Goal: Transaction & Acquisition: Purchase product/service

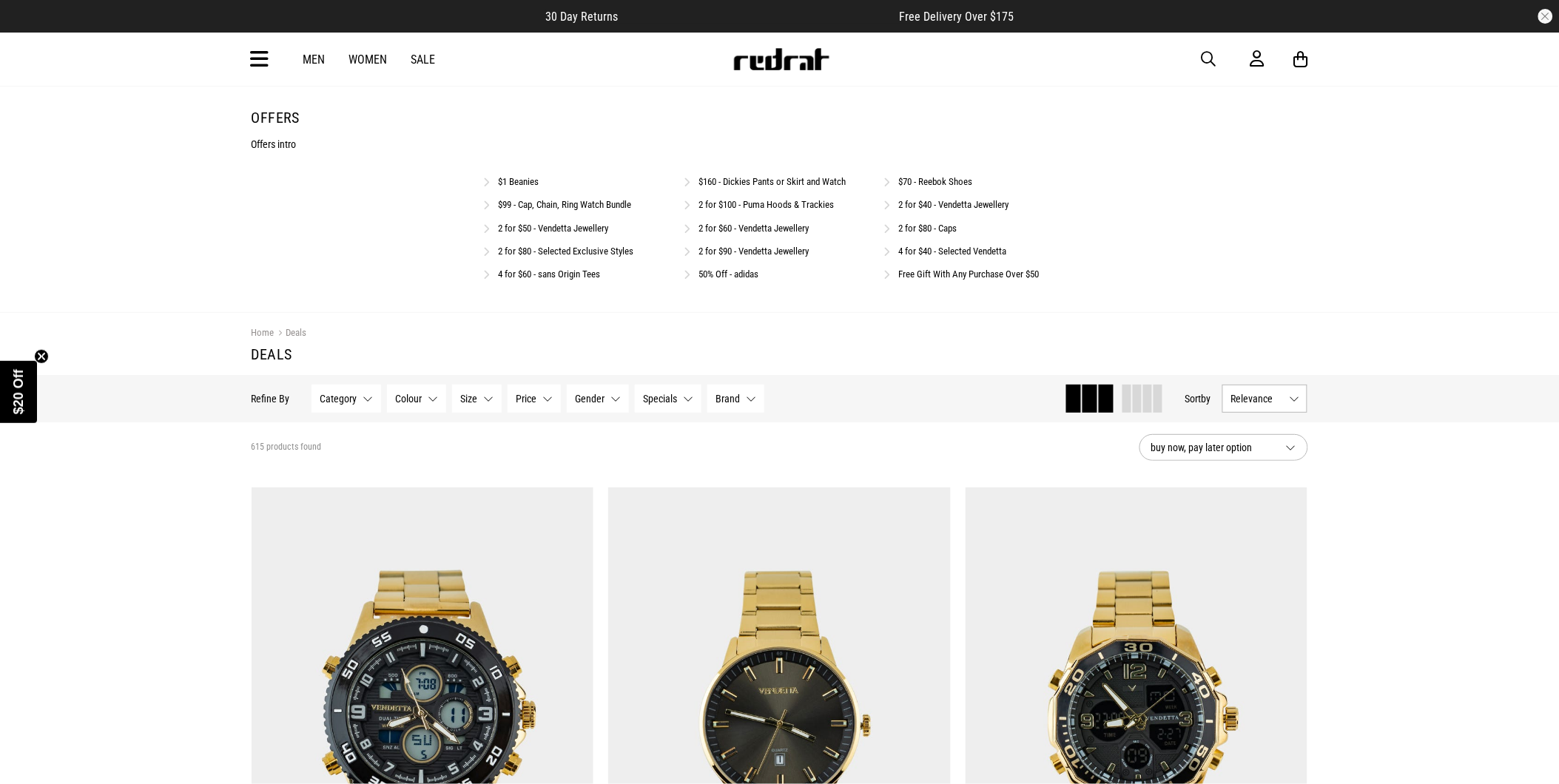
click at [585, 208] on link "$99 - Cap, Chain, Ring Watch Bundle" at bounding box center [565, 204] width 133 height 11
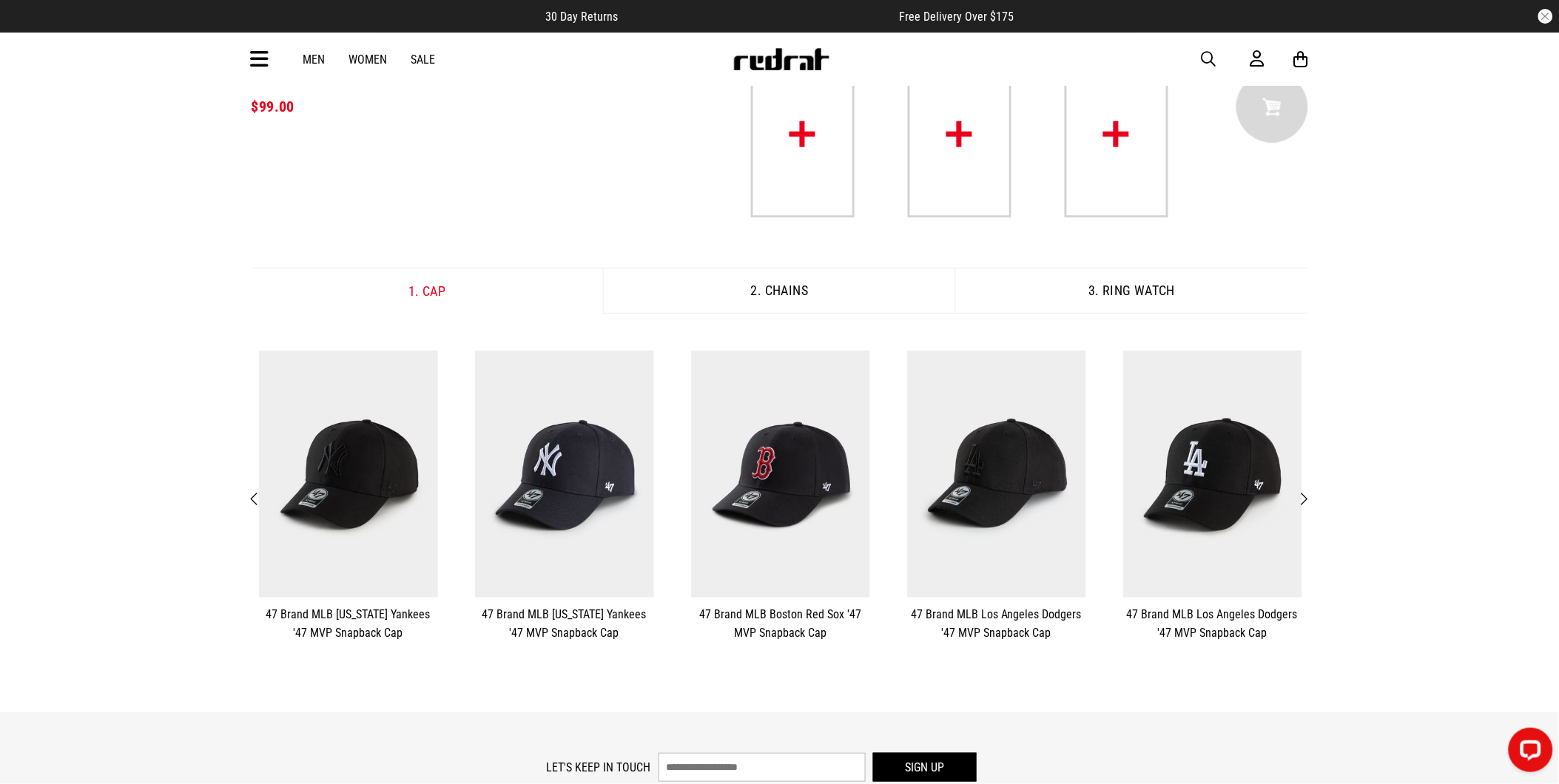
click at [1307, 494] on span "Next" at bounding box center [1304, 499] width 10 height 17
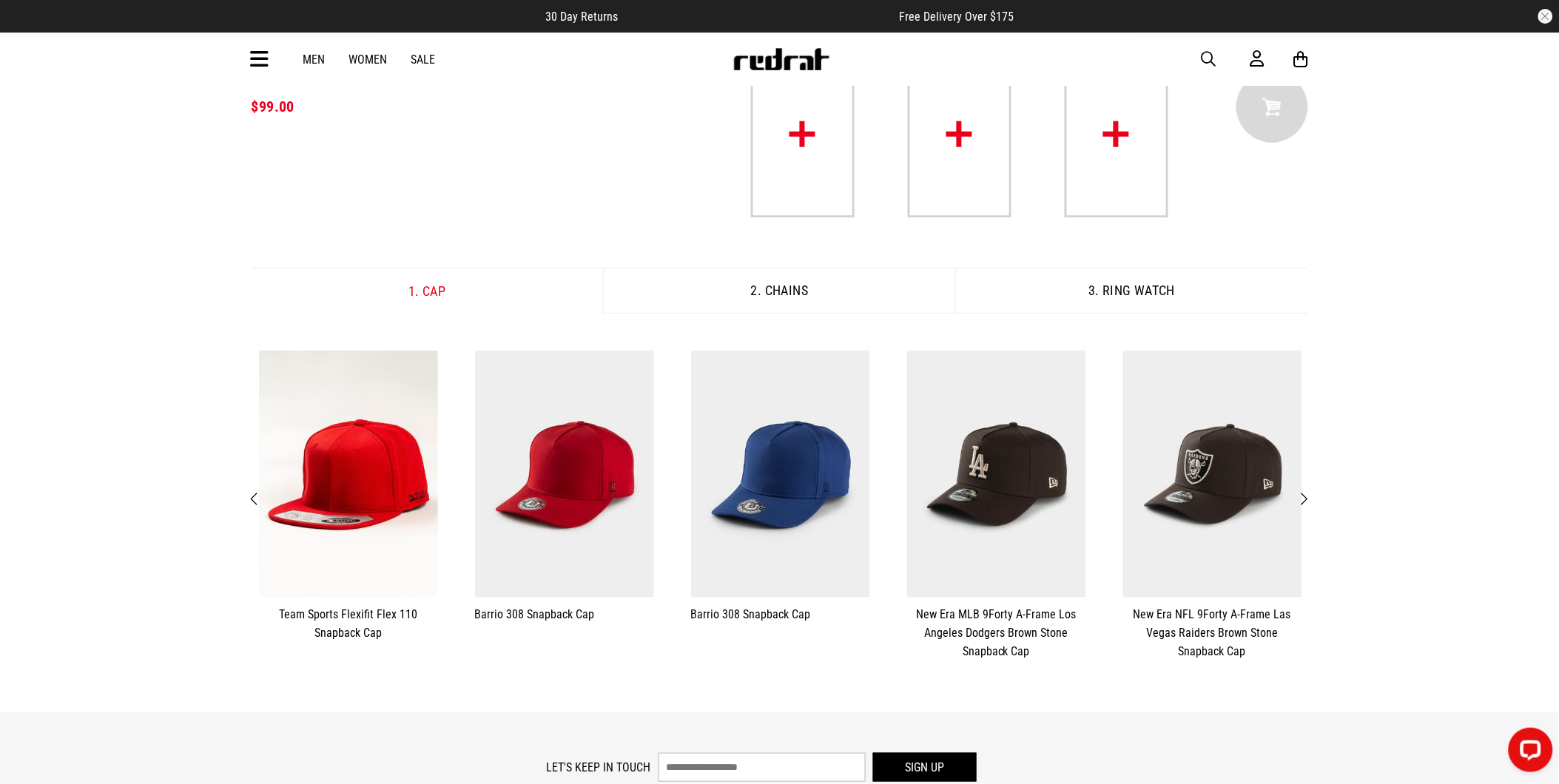
click at [1307, 494] on span "Next" at bounding box center [1304, 499] width 10 height 17
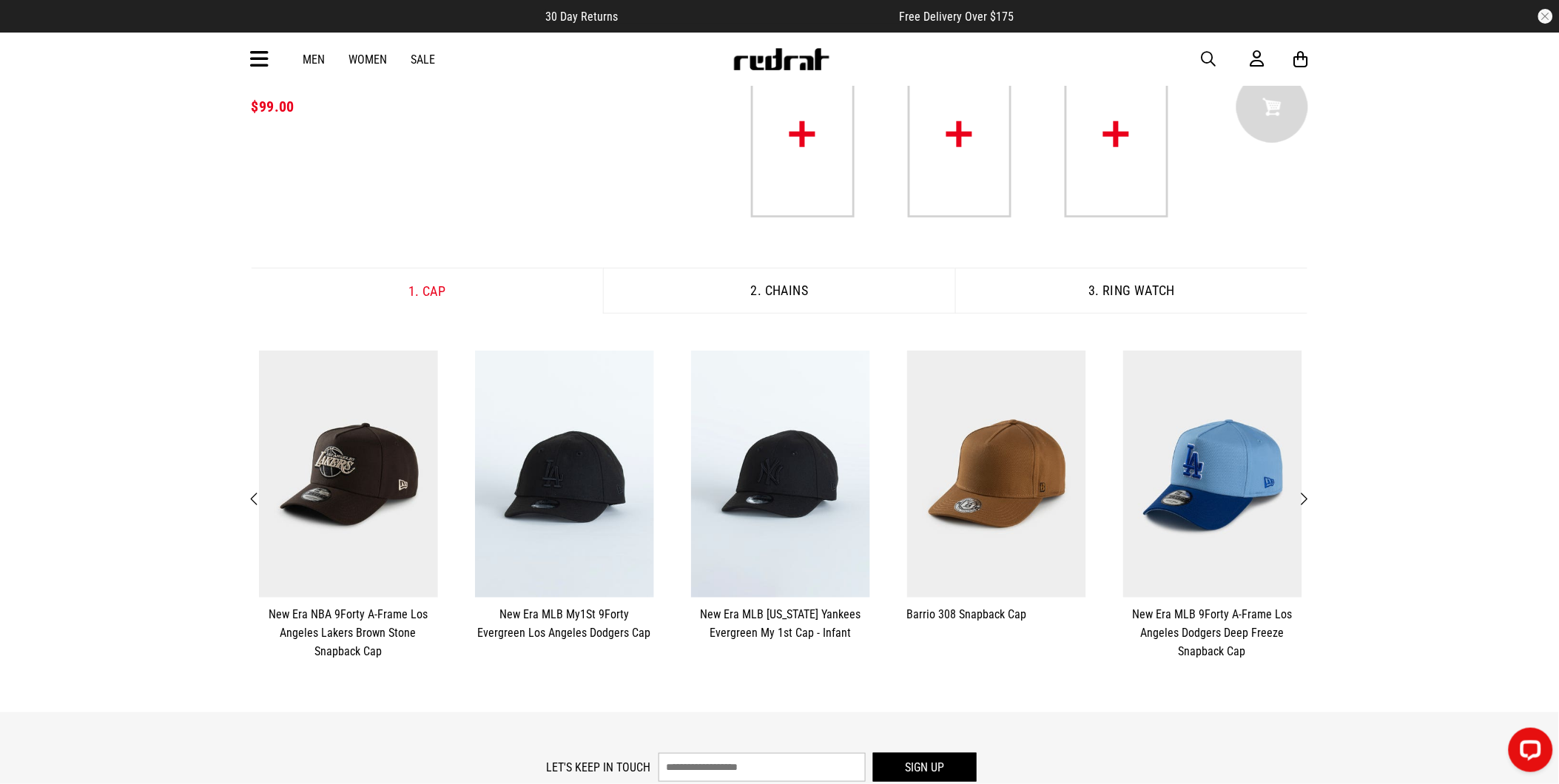
click at [1307, 494] on span "Next" at bounding box center [1304, 499] width 10 height 17
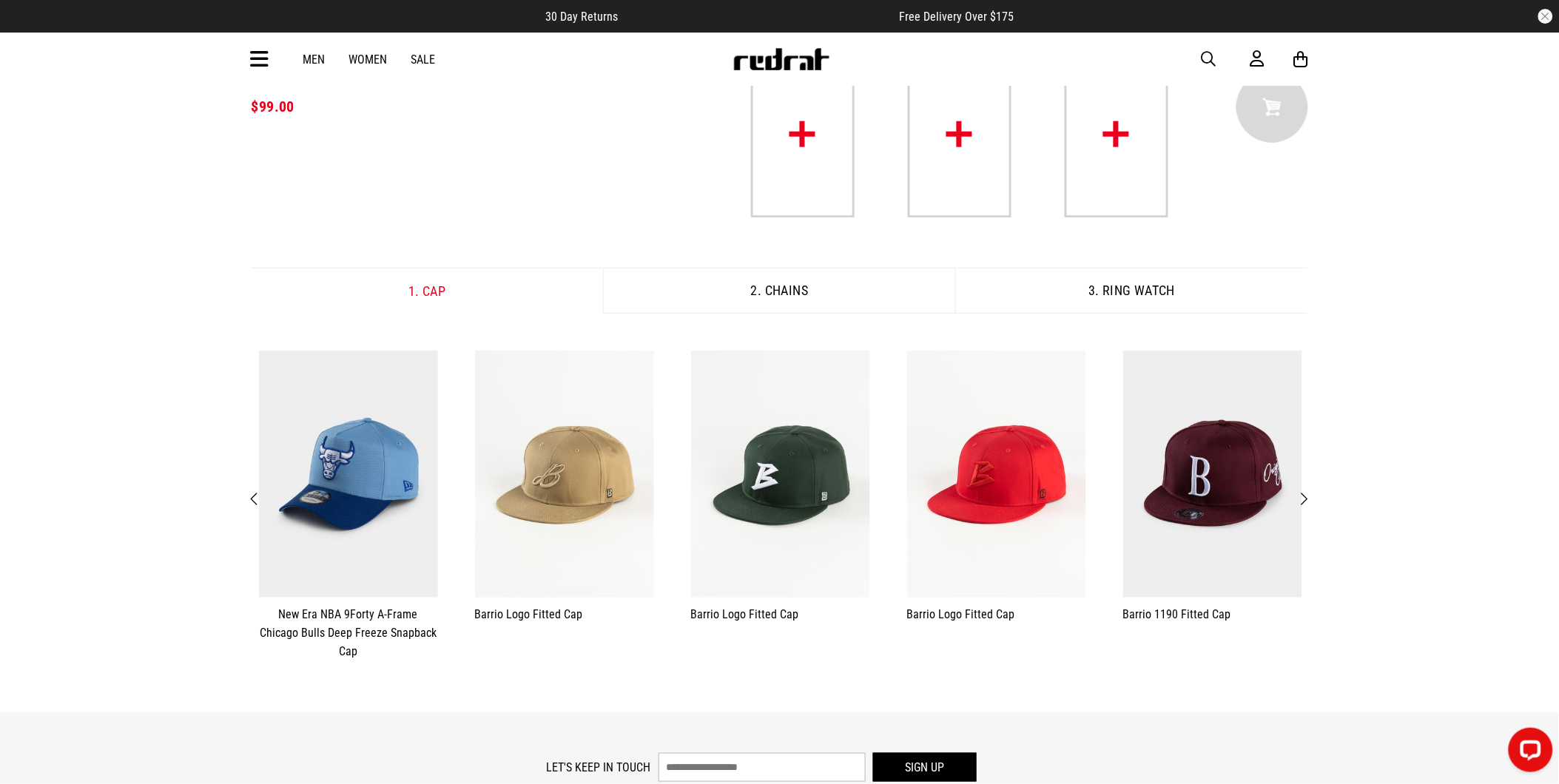
click at [1307, 494] on span "Next" at bounding box center [1304, 499] width 10 height 17
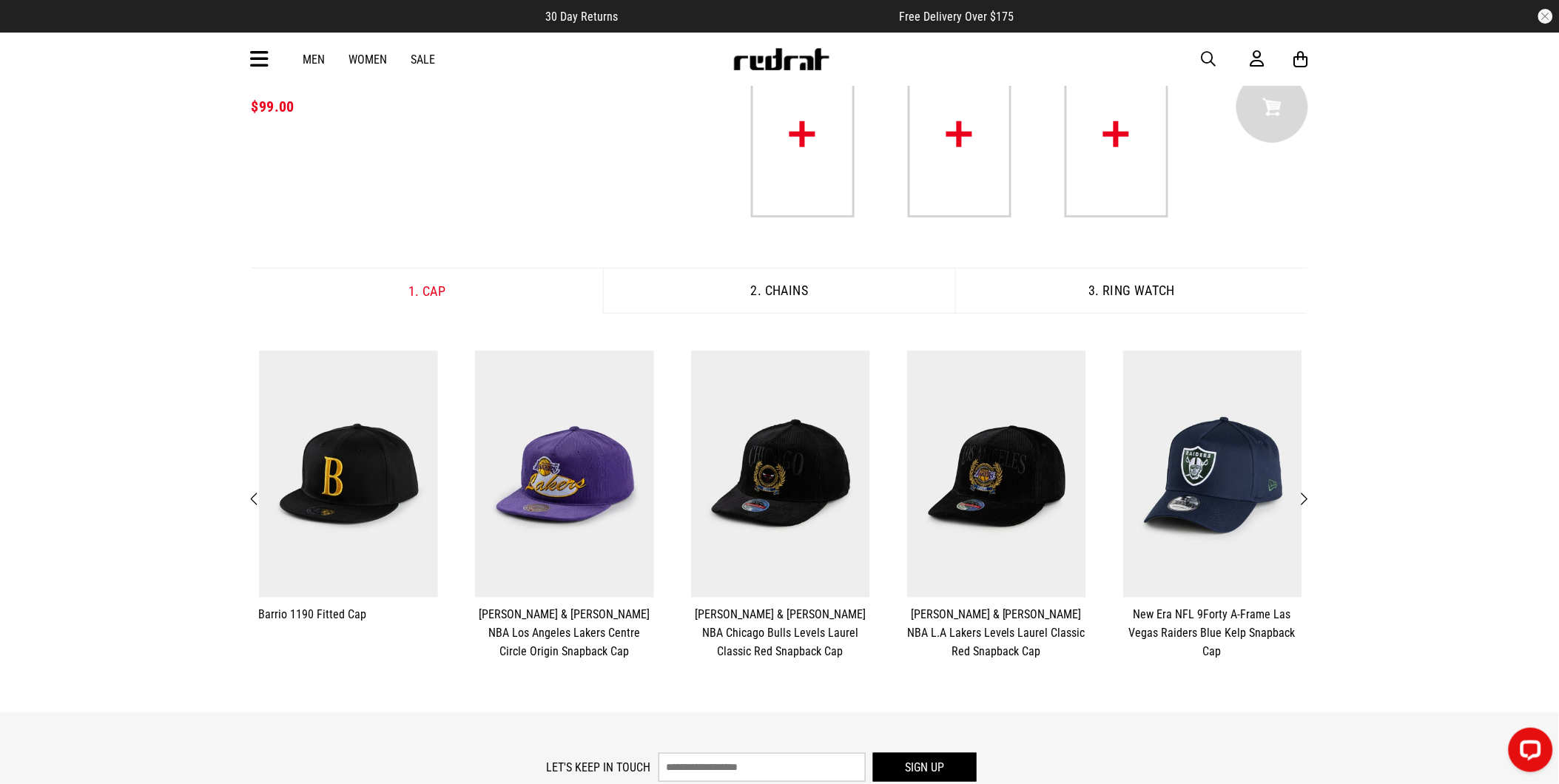
click at [1307, 494] on span "Next" at bounding box center [1304, 499] width 10 height 17
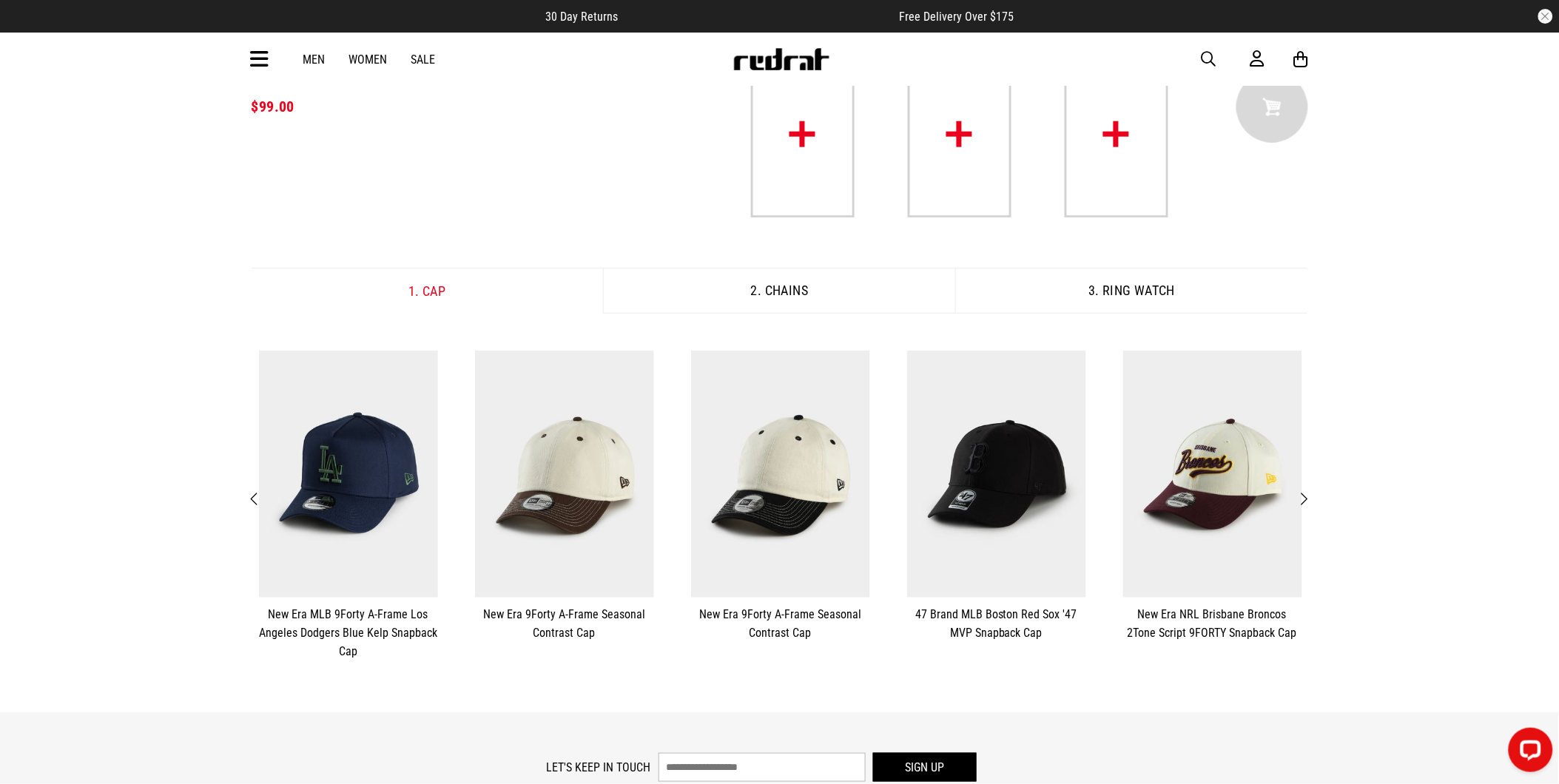
click at [1307, 494] on span "Next" at bounding box center [1304, 499] width 10 height 17
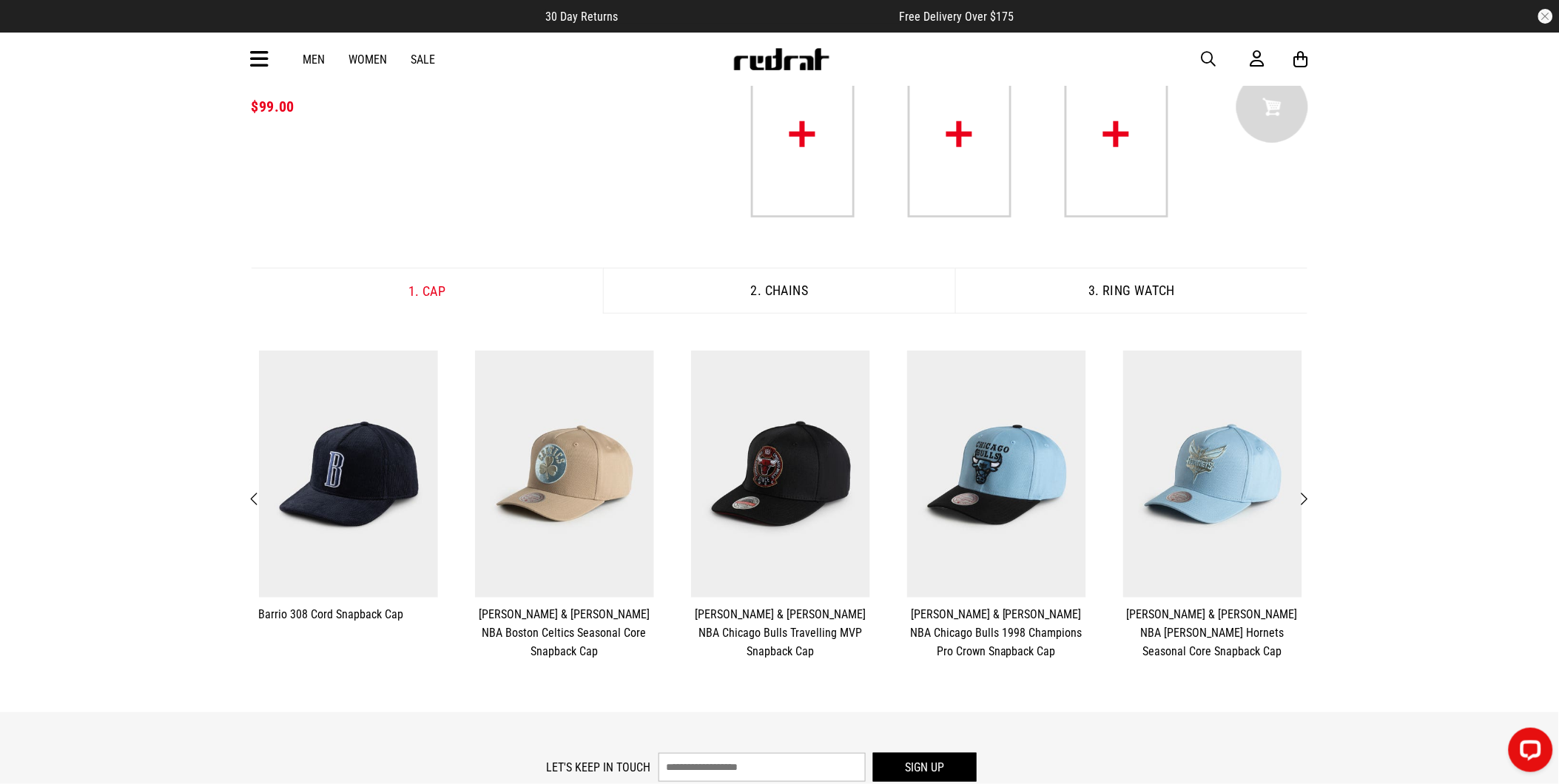
click at [1307, 494] on span "Next" at bounding box center [1304, 499] width 10 height 17
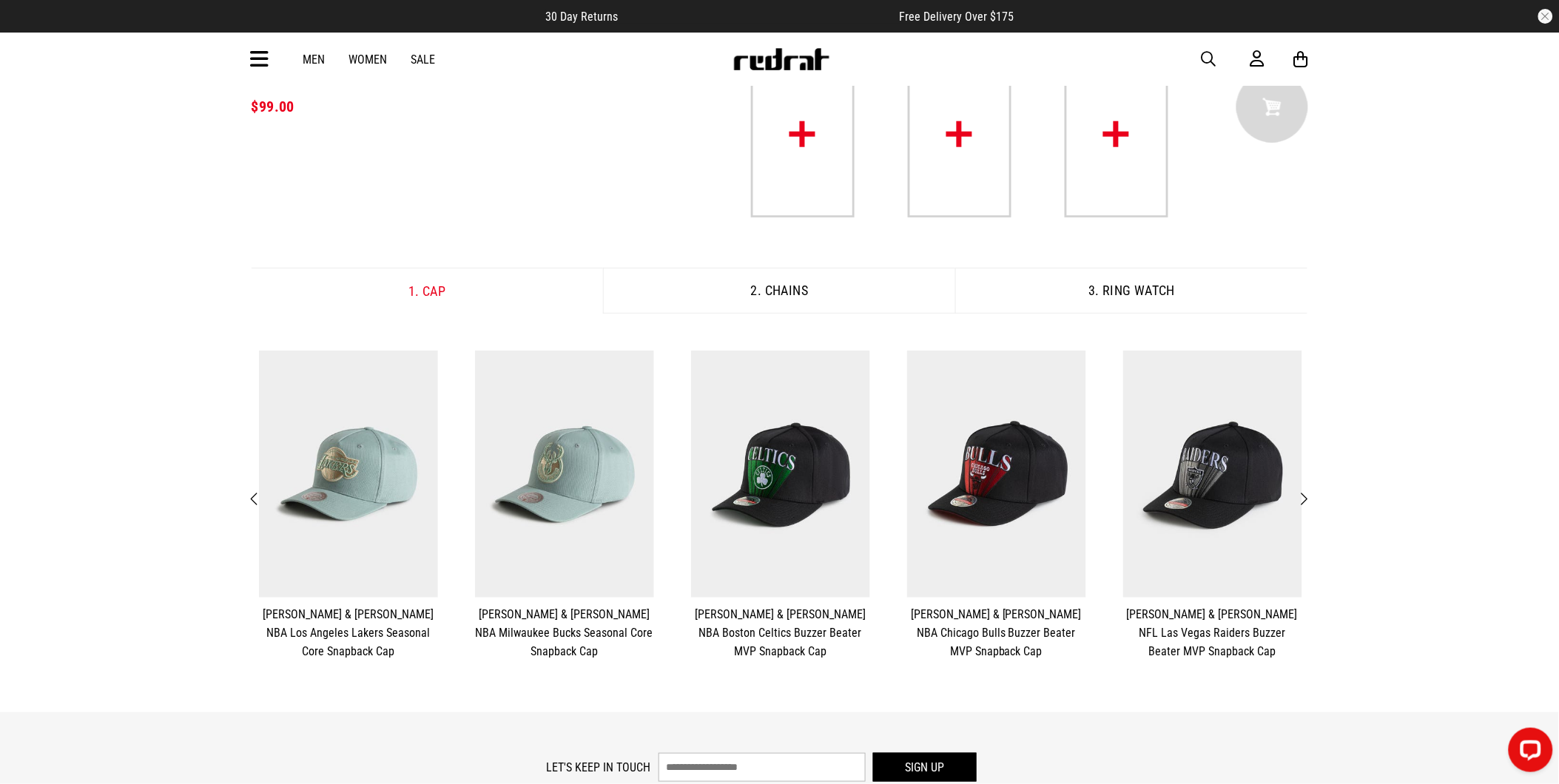
click at [1307, 494] on span "Next" at bounding box center [1304, 499] width 10 height 17
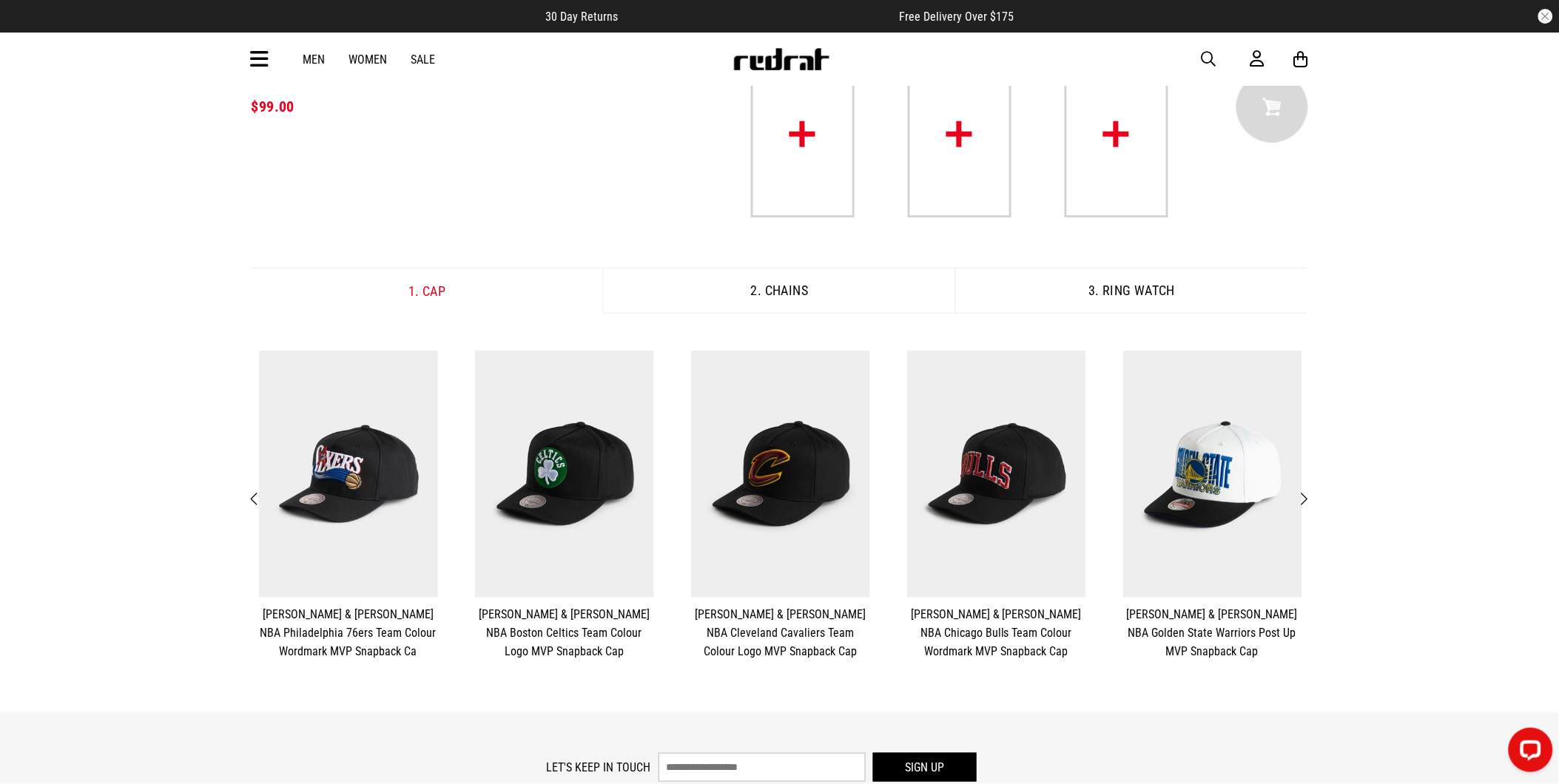
click at [1307, 494] on span "Next" at bounding box center [1304, 499] width 10 height 17
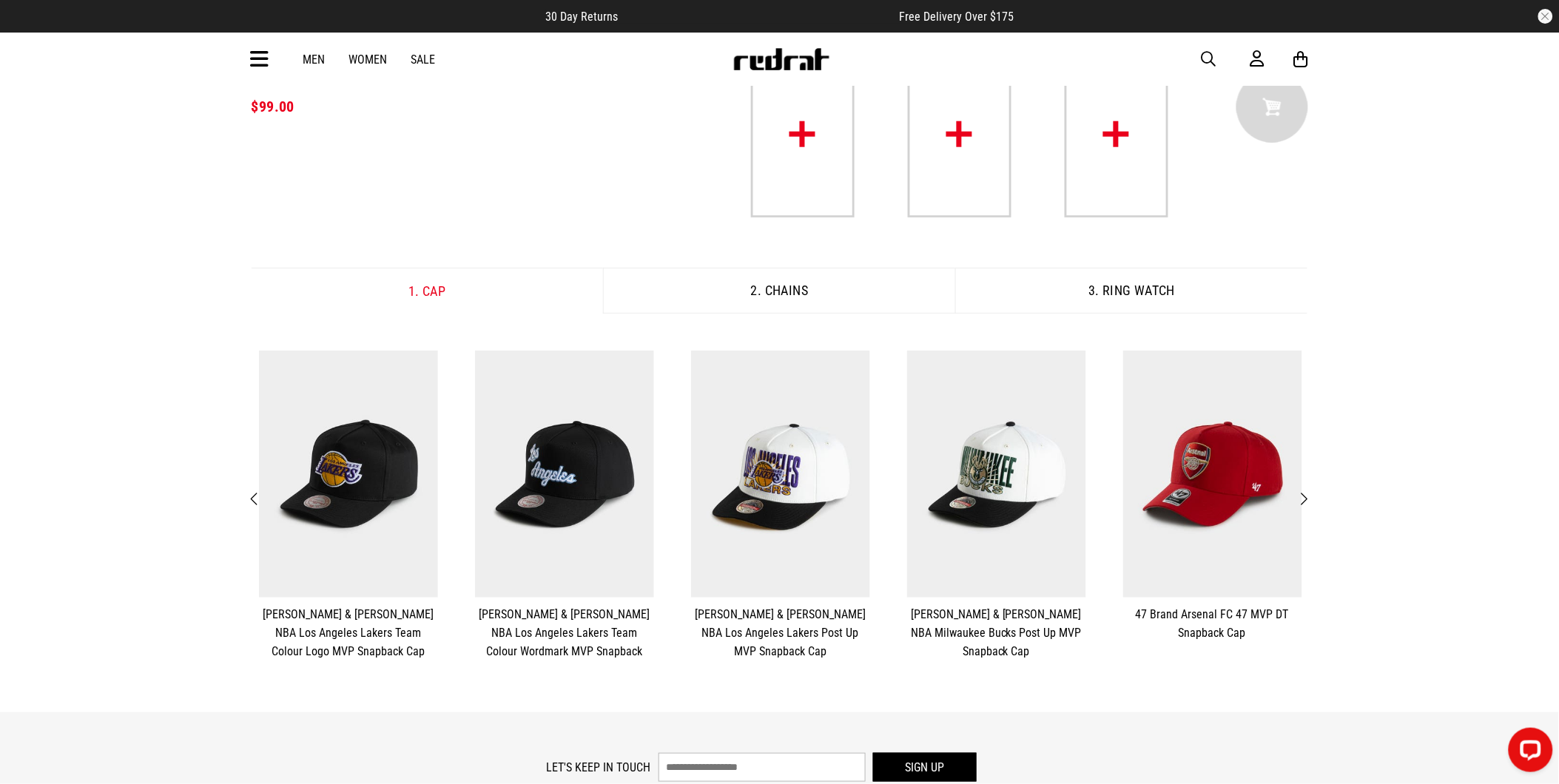
click at [1307, 494] on span "Next" at bounding box center [1304, 499] width 10 height 17
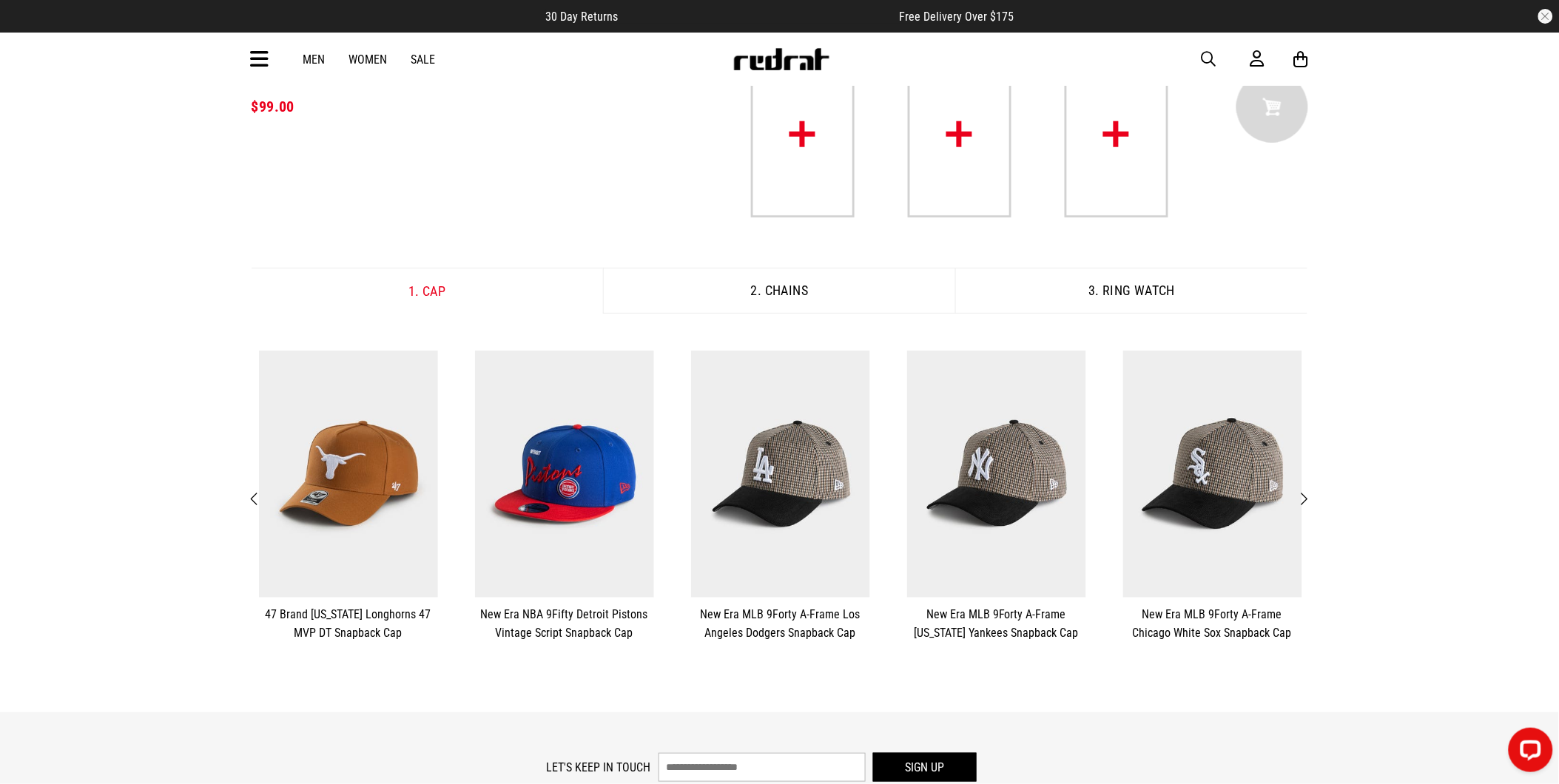
click at [1307, 494] on span "Next" at bounding box center [1304, 499] width 10 height 17
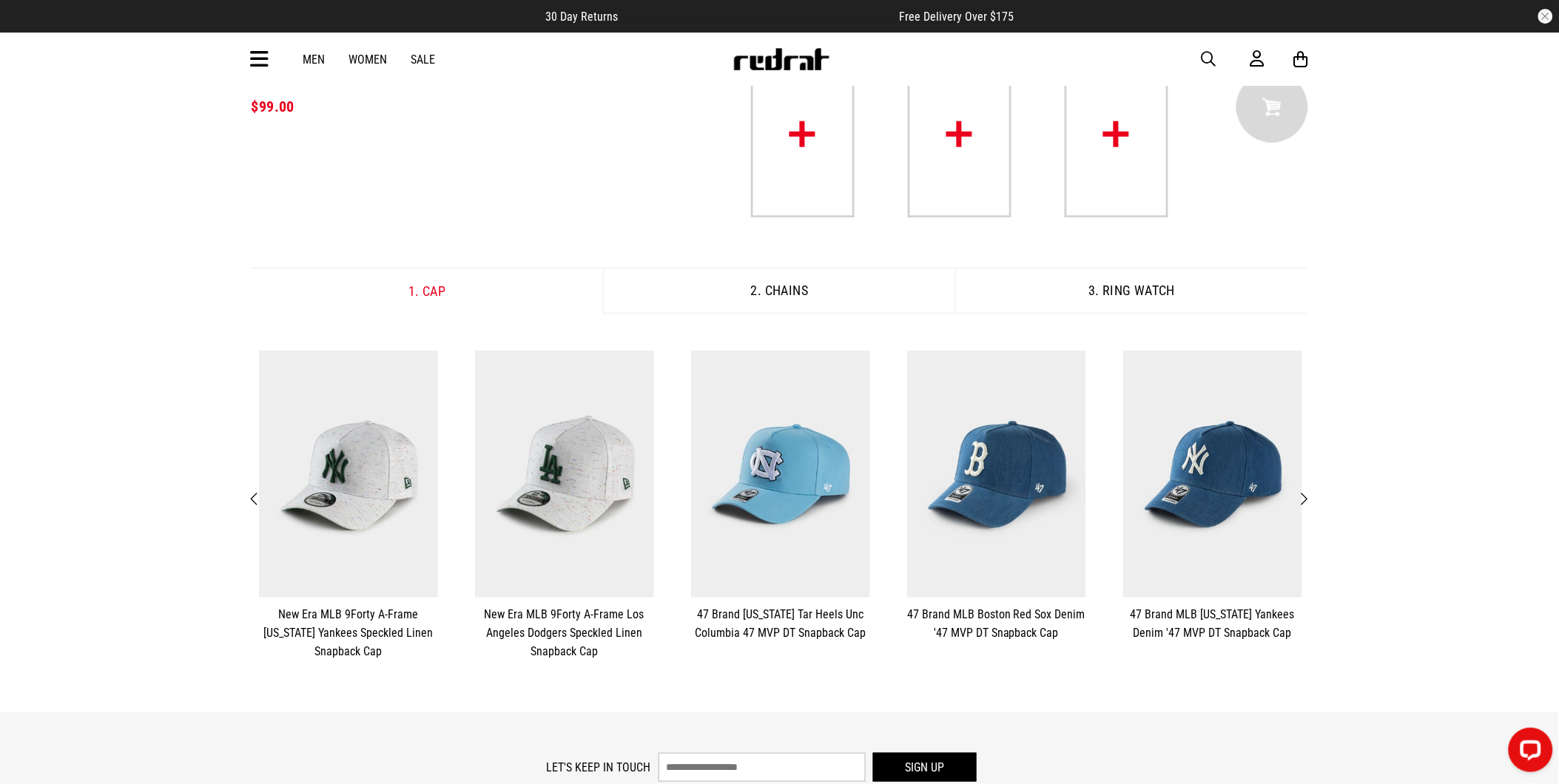
click at [1307, 494] on span "Next" at bounding box center [1304, 499] width 10 height 17
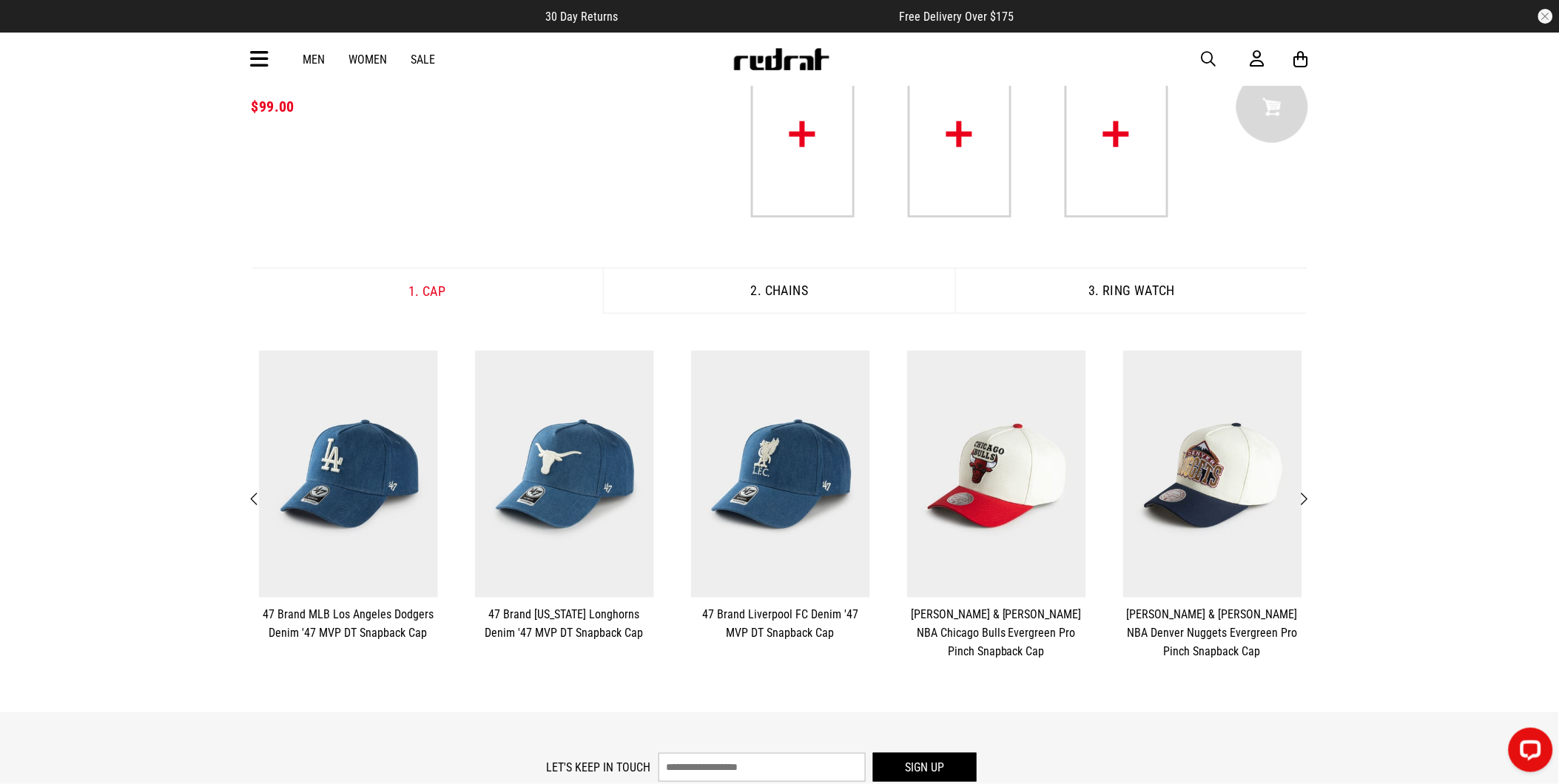
click at [1307, 494] on span "Next" at bounding box center [1304, 499] width 10 height 17
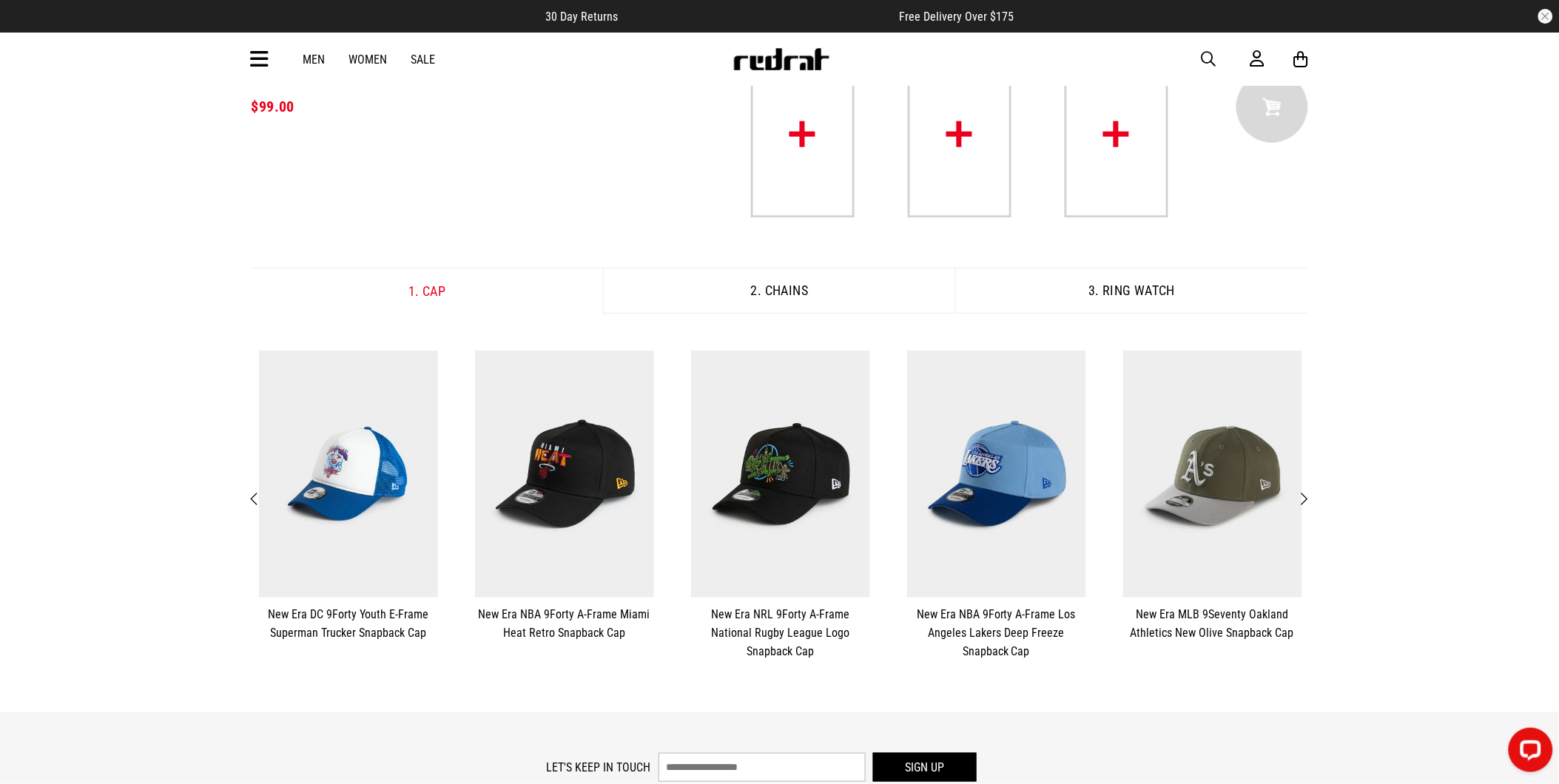
click at [1307, 494] on span "Next" at bounding box center [1304, 499] width 10 height 17
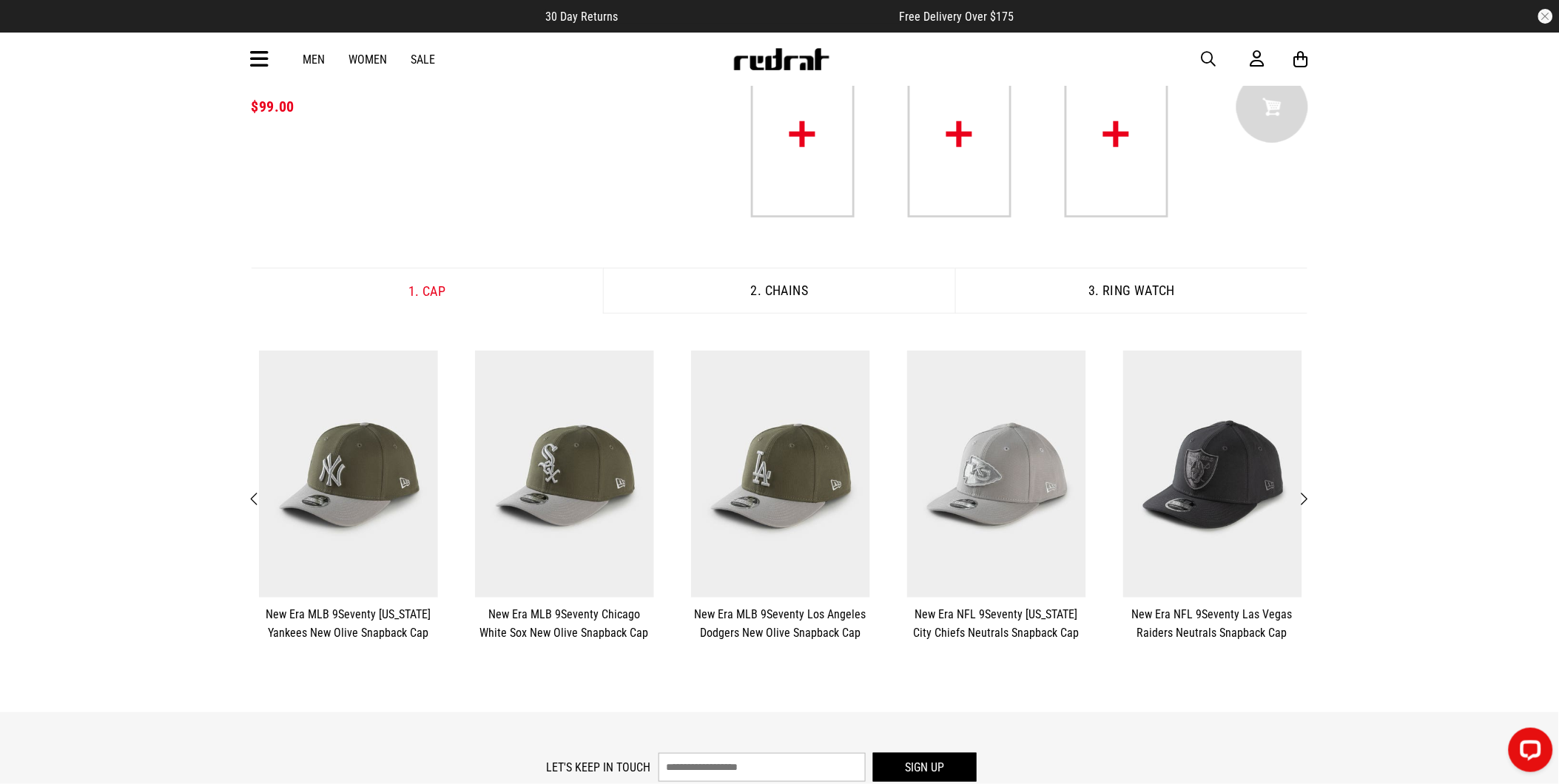
click at [1307, 494] on span "Next" at bounding box center [1304, 499] width 10 height 17
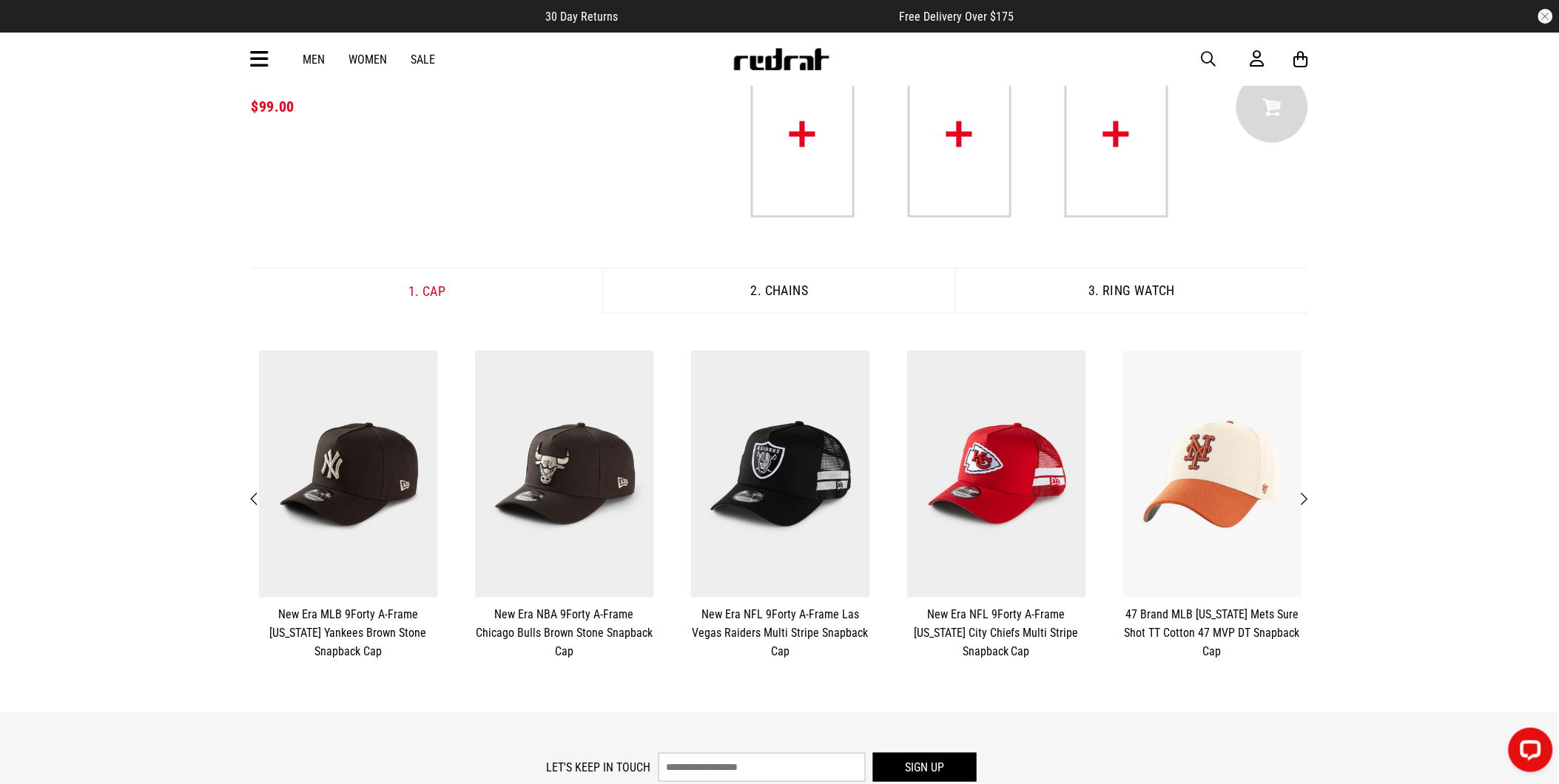
click at [1309, 494] on span "Next" at bounding box center [1304, 499] width 10 height 17
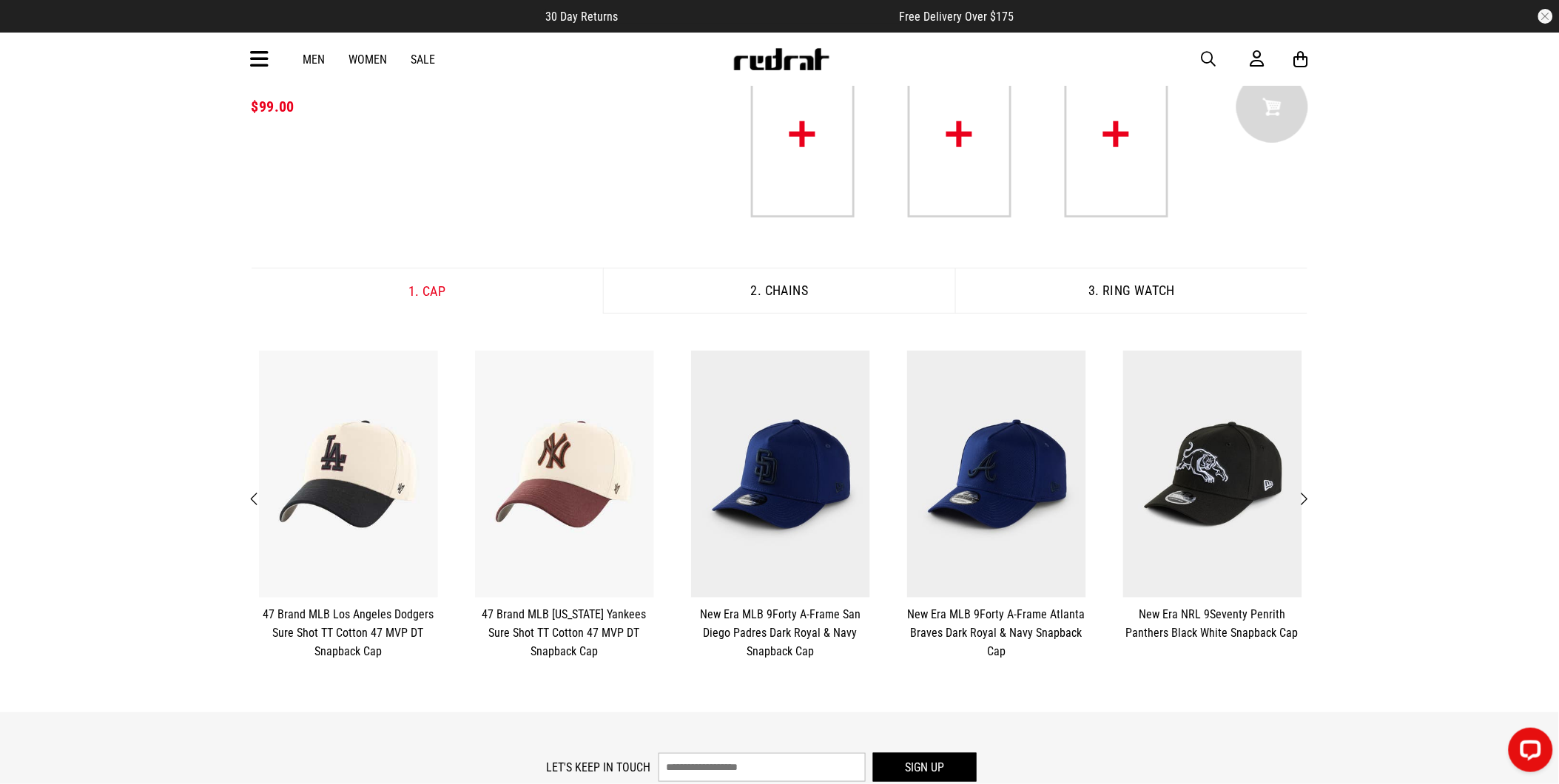
click at [1309, 494] on button "Next" at bounding box center [1303, 500] width 18 height 19
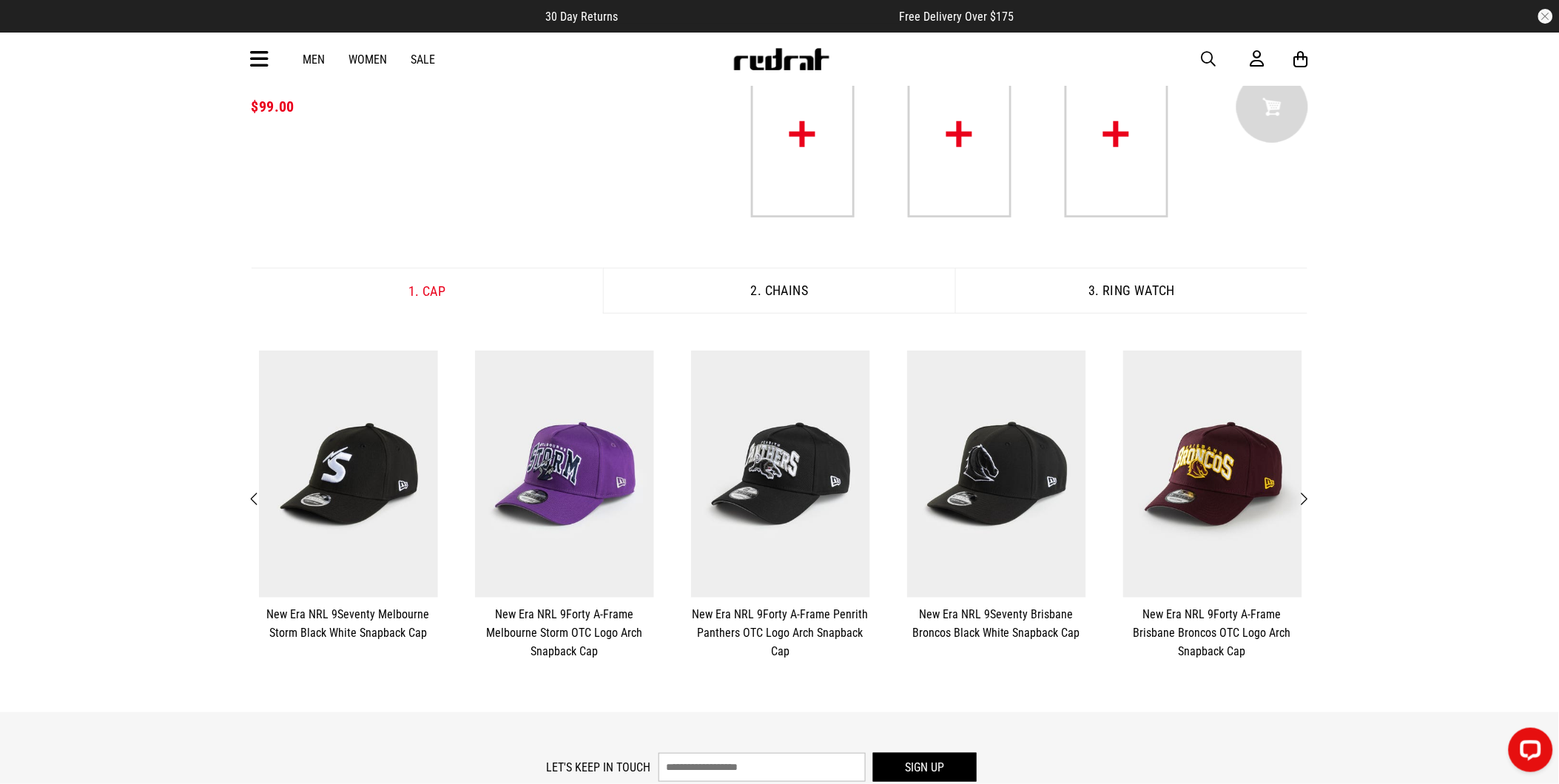
click at [1309, 494] on button "Next" at bounding box center [1303, 500] width 18 height 19
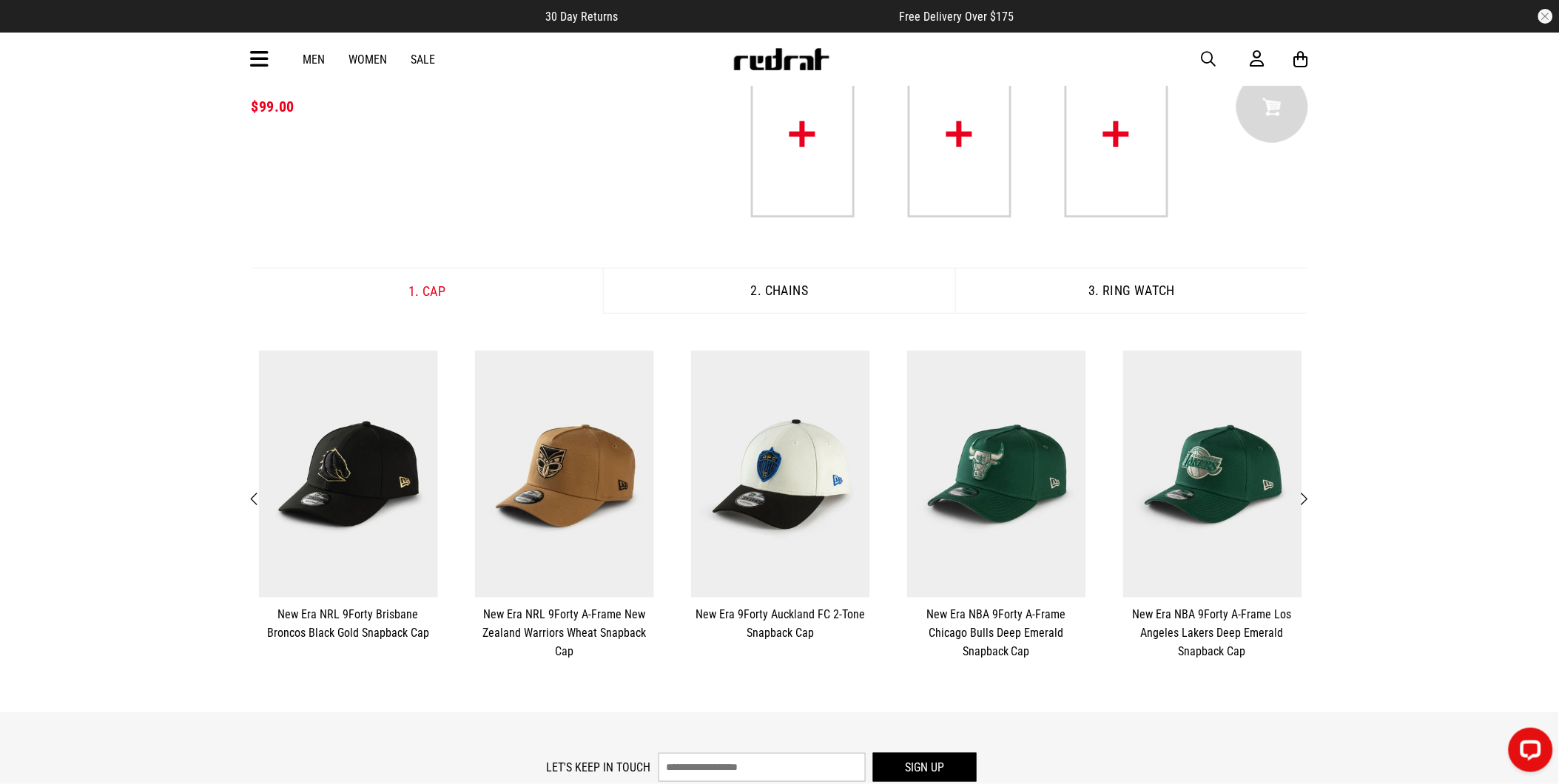
click at [1309, 494] on button "Next" at bounding box center [1303, 500] width 18 height 19
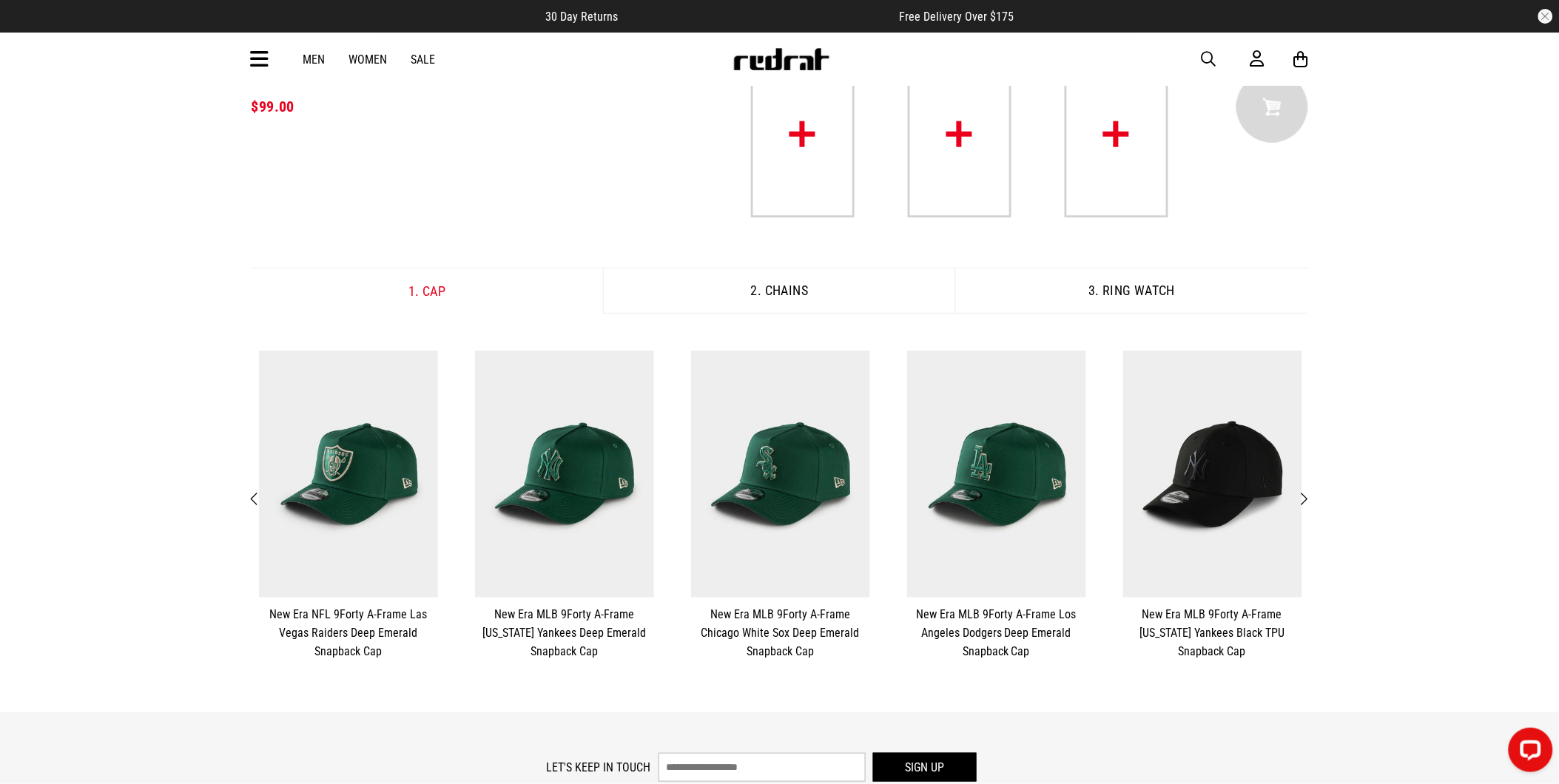
click at [1303, 498] on span "Next" at bounding box center [1304, 499] width 10 height 17
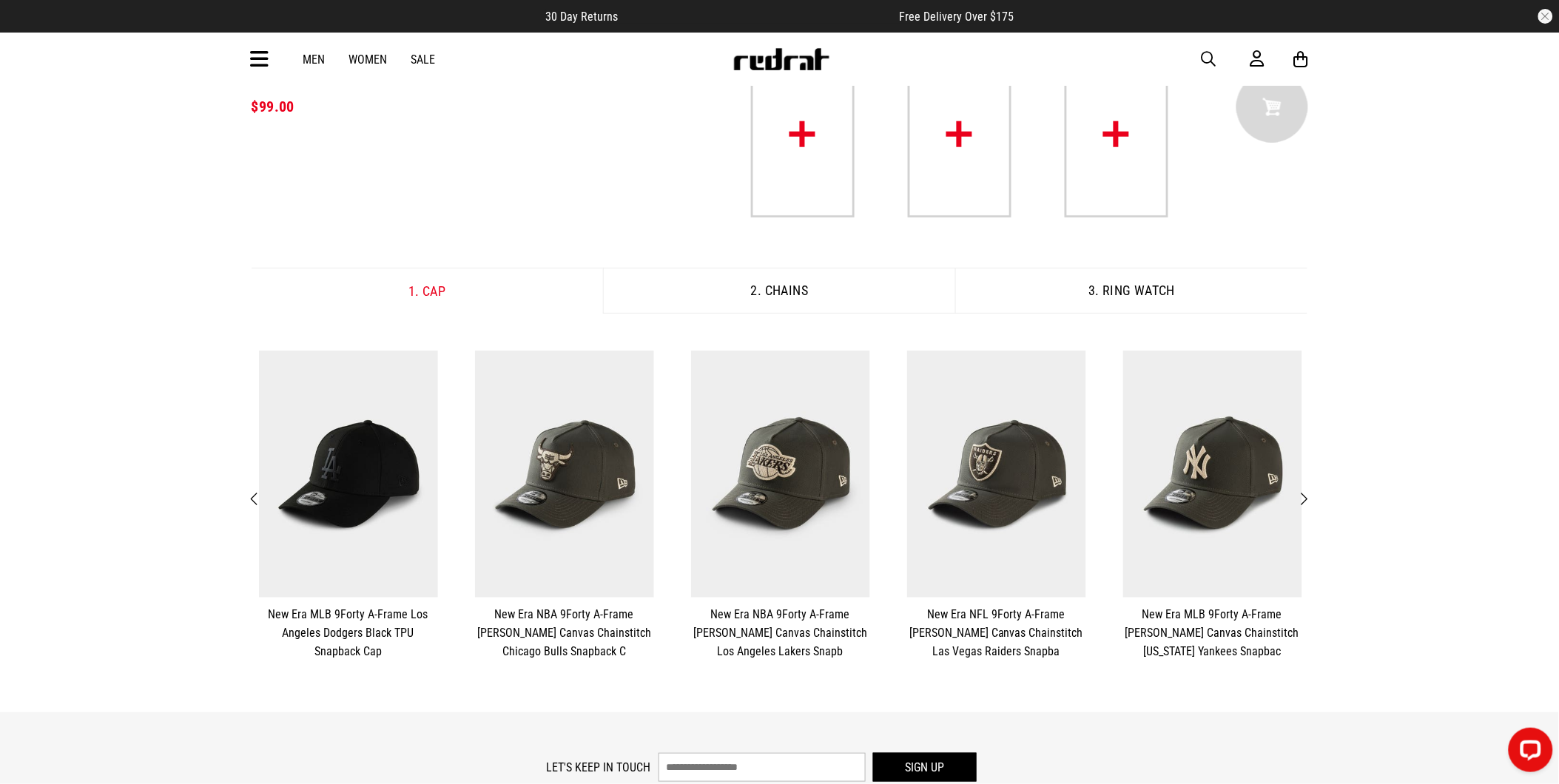
click at [1303, 498] on span "Next" at bounding box center [1304, 499] width 10 height 17
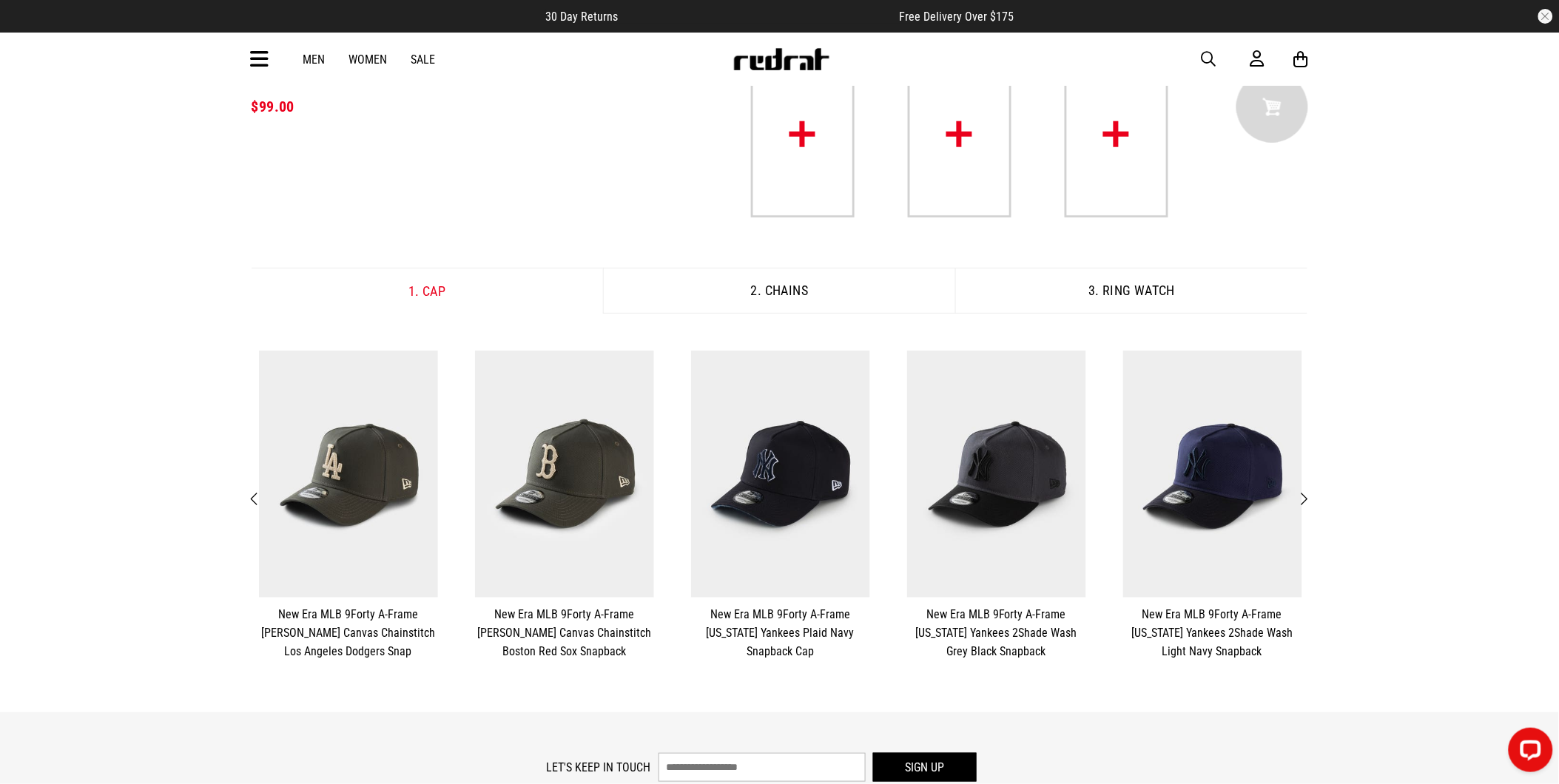
click at [1303, 498] on span "Next" at bounding box center [1304, 499] width 10 height 17
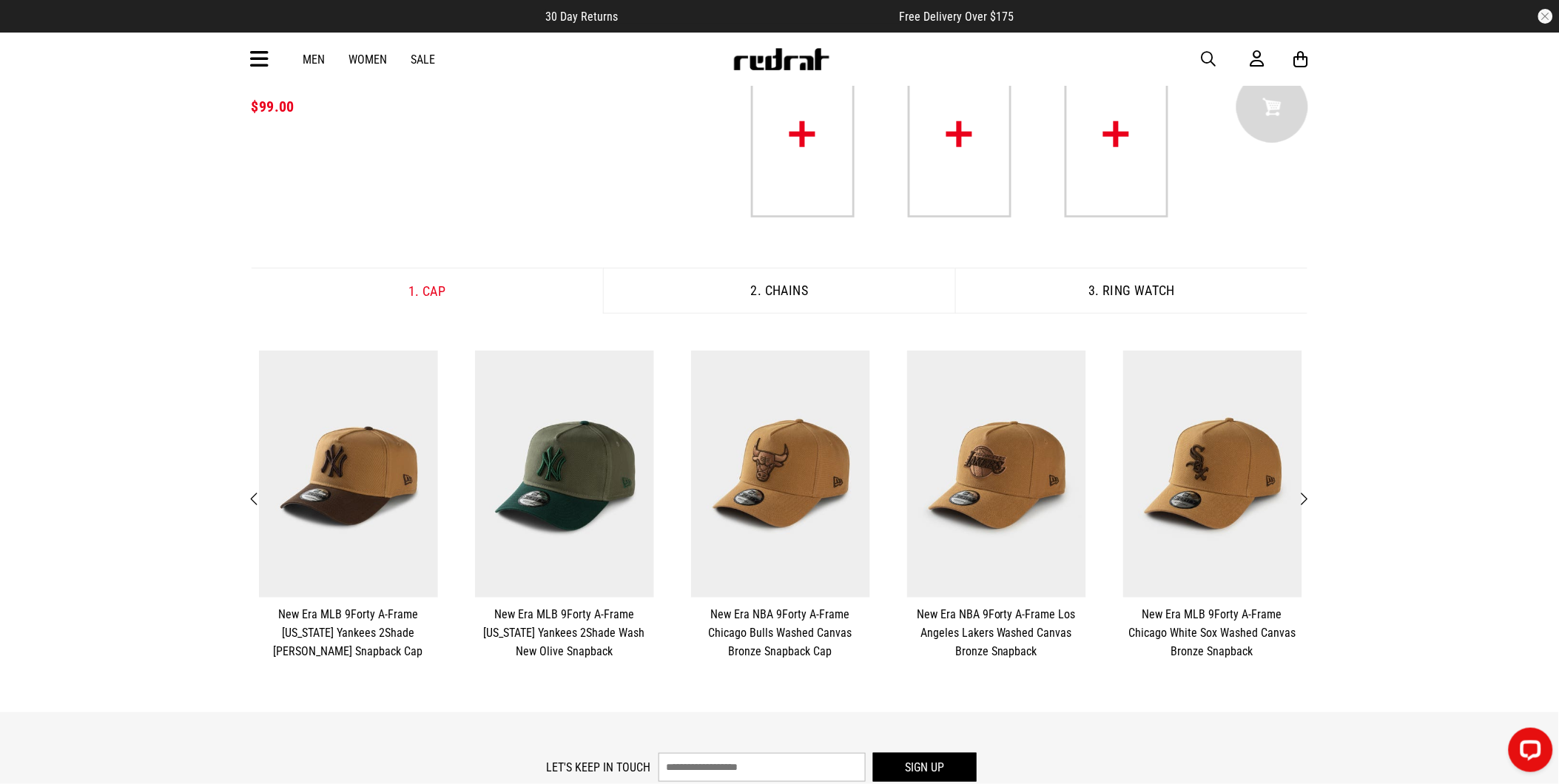
click at [1303, 498] on span "Next" at bounding box center [1304, 499] width 10 height 17
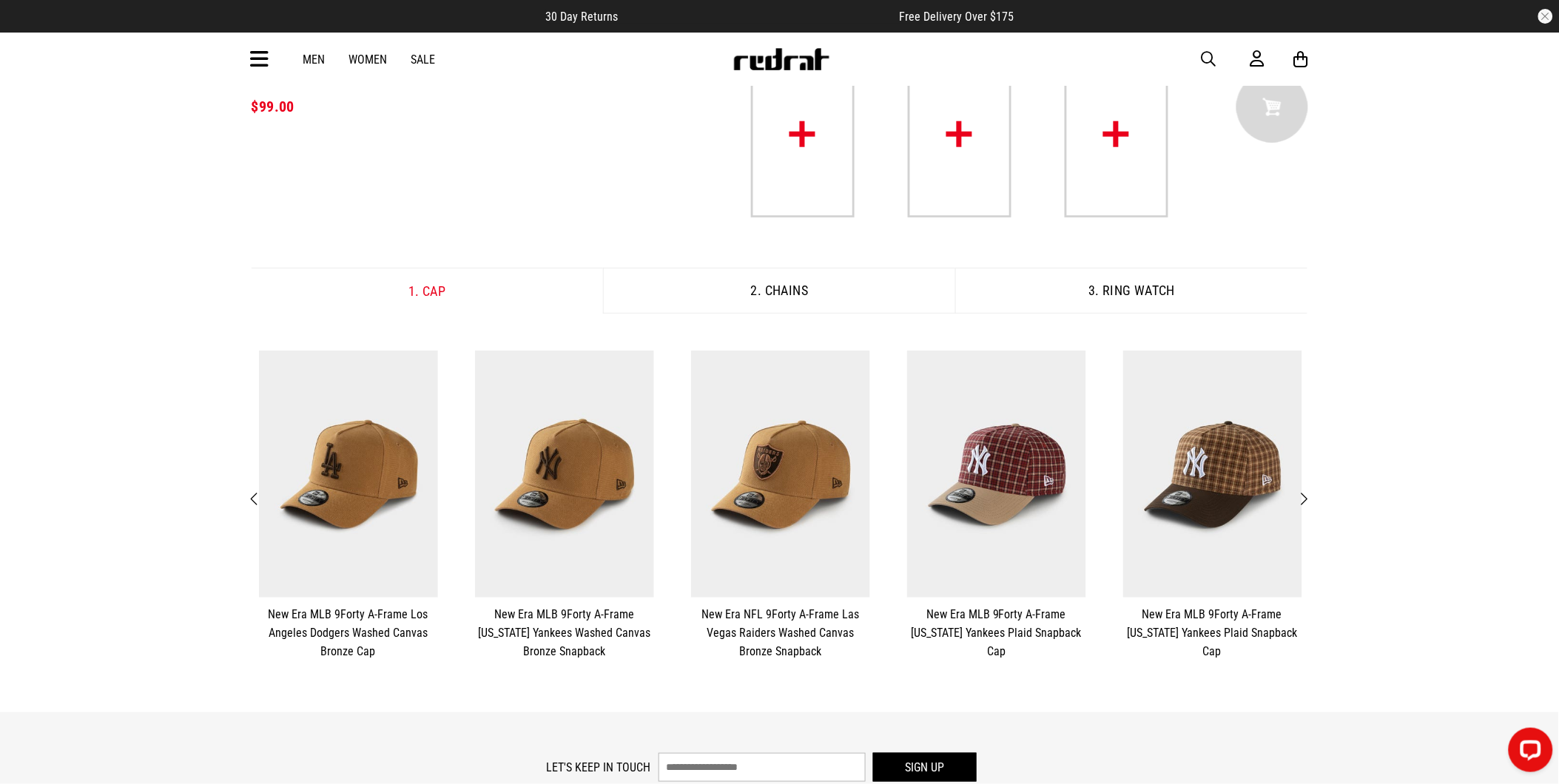
click at [1303, 498] on span "Next" at bounding box center [1304, 499] width 10 height 17
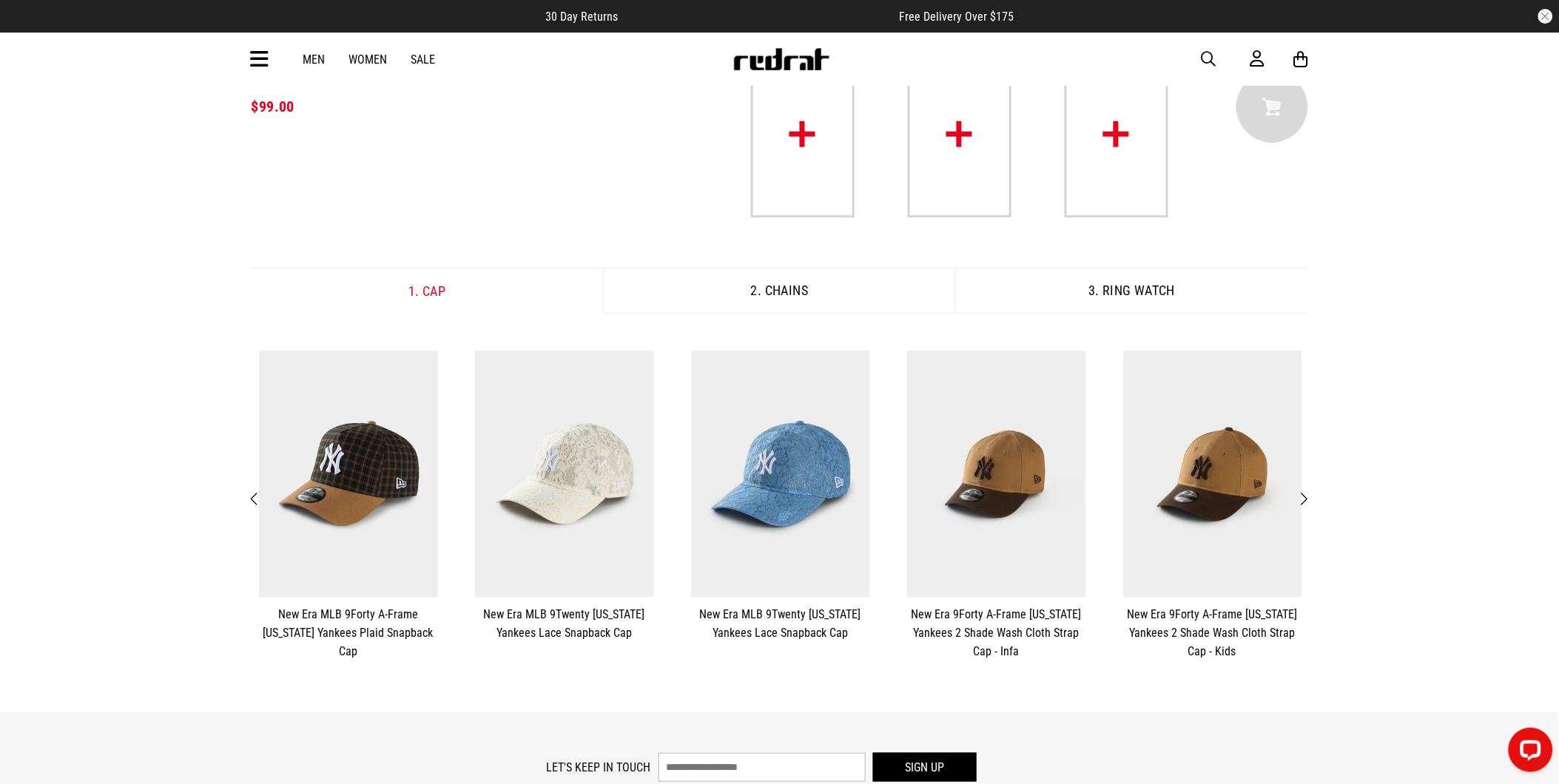
click at [1303, 498] on span "Next" at bounding box center [1304, 499] width 10 height 17
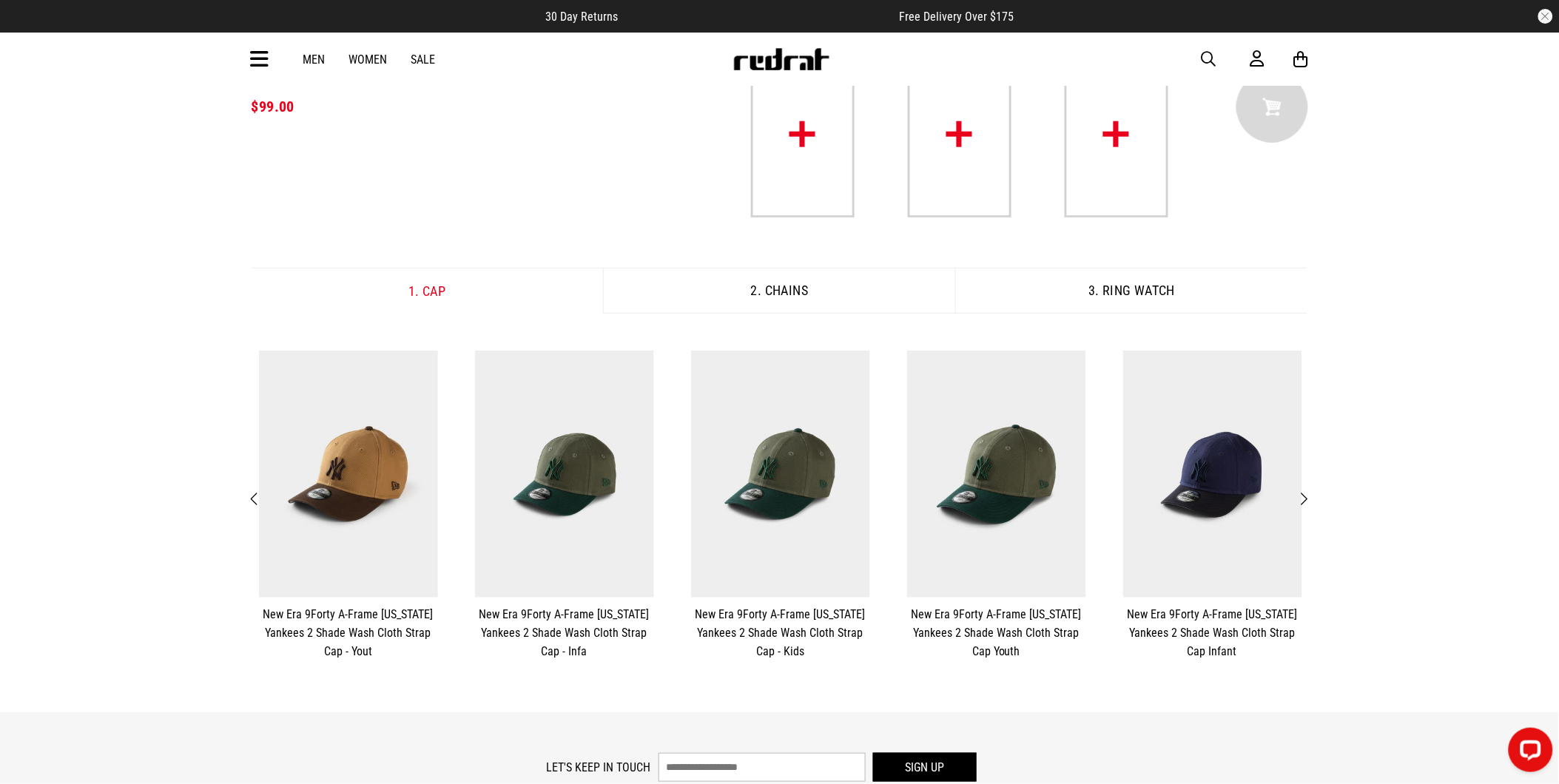
click at [1303, 498] on span "Next" at bounding box center [1304, 499] width 10 height 17
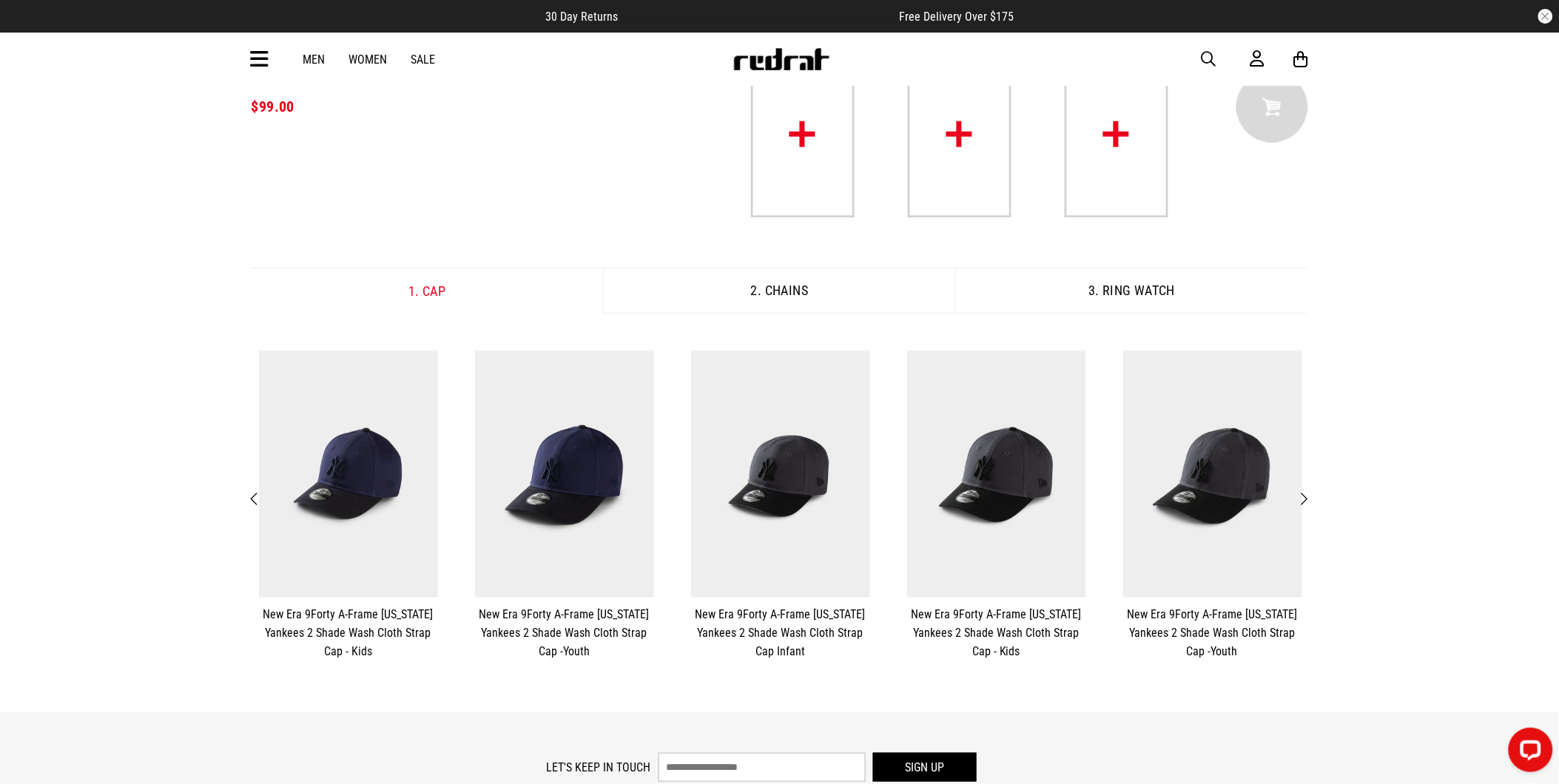
click at [1301, 498] on span "Next" at bounding box center [1304, 499] width 10 height 17
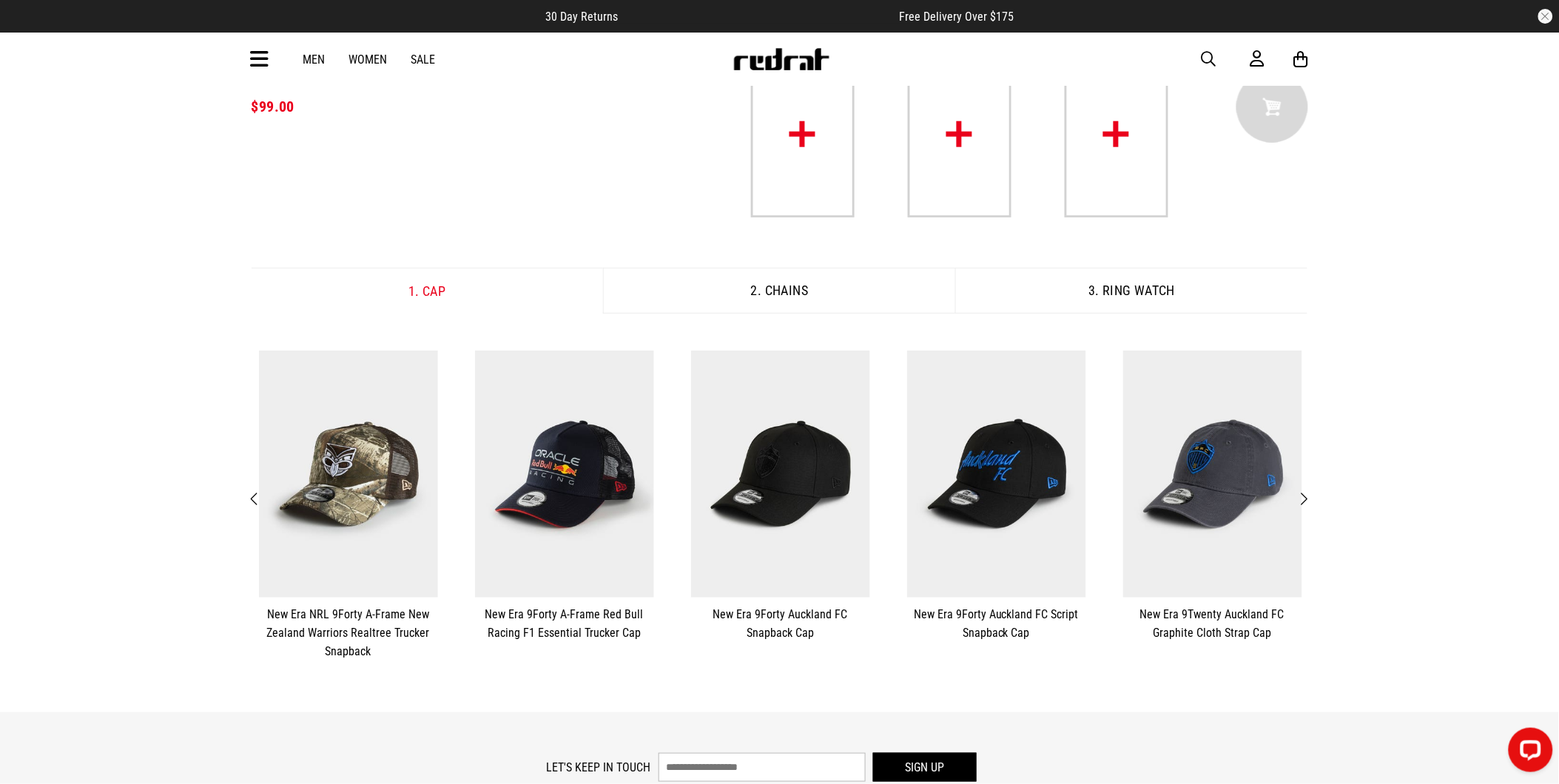
click at [1301, 498] on span "Next" at bounding box center [1304, 499] width 10 height 17
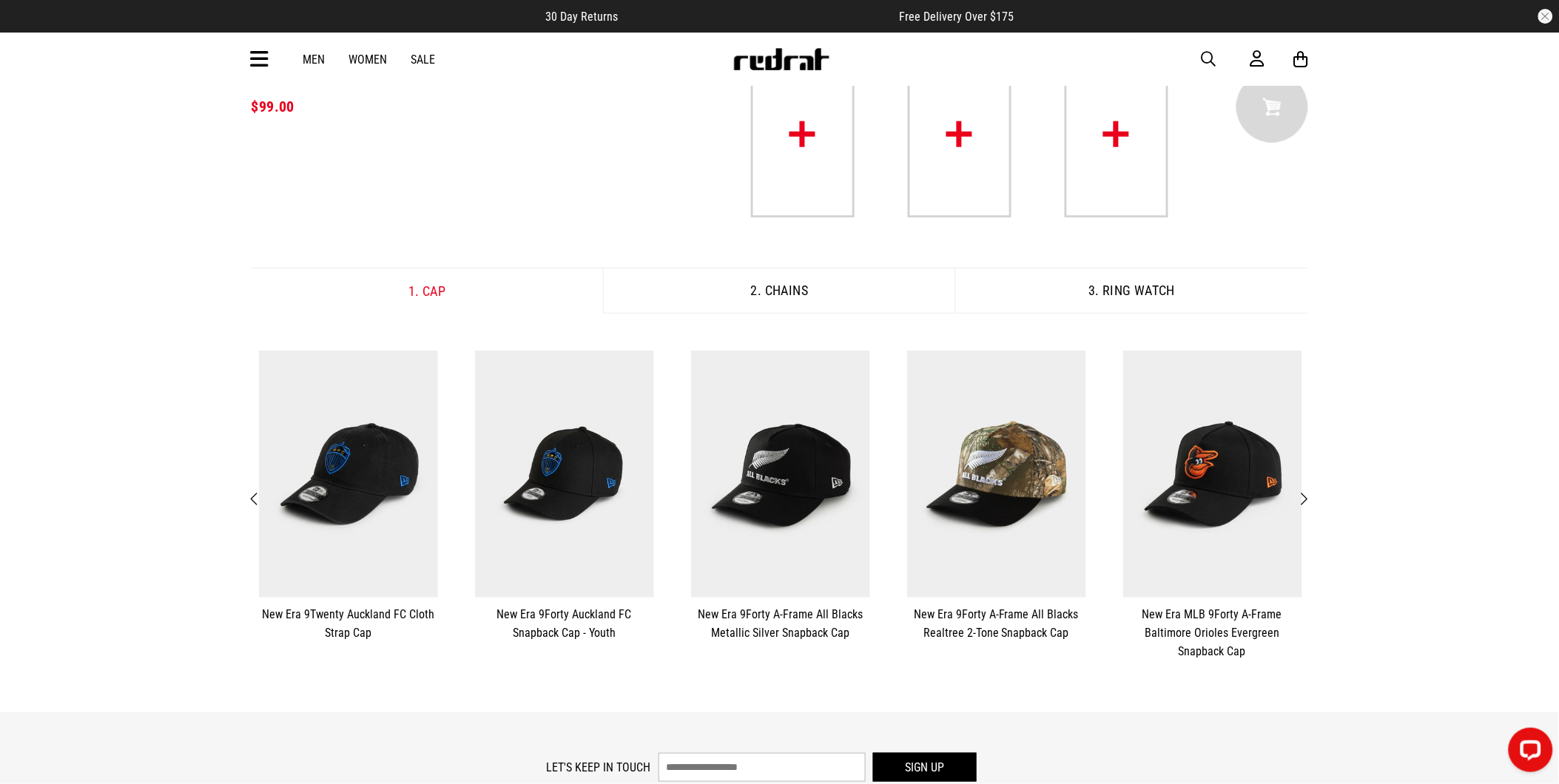
click at [1301, 498] on span "Next" at bounding box center [1304, 499] width 10 height 17
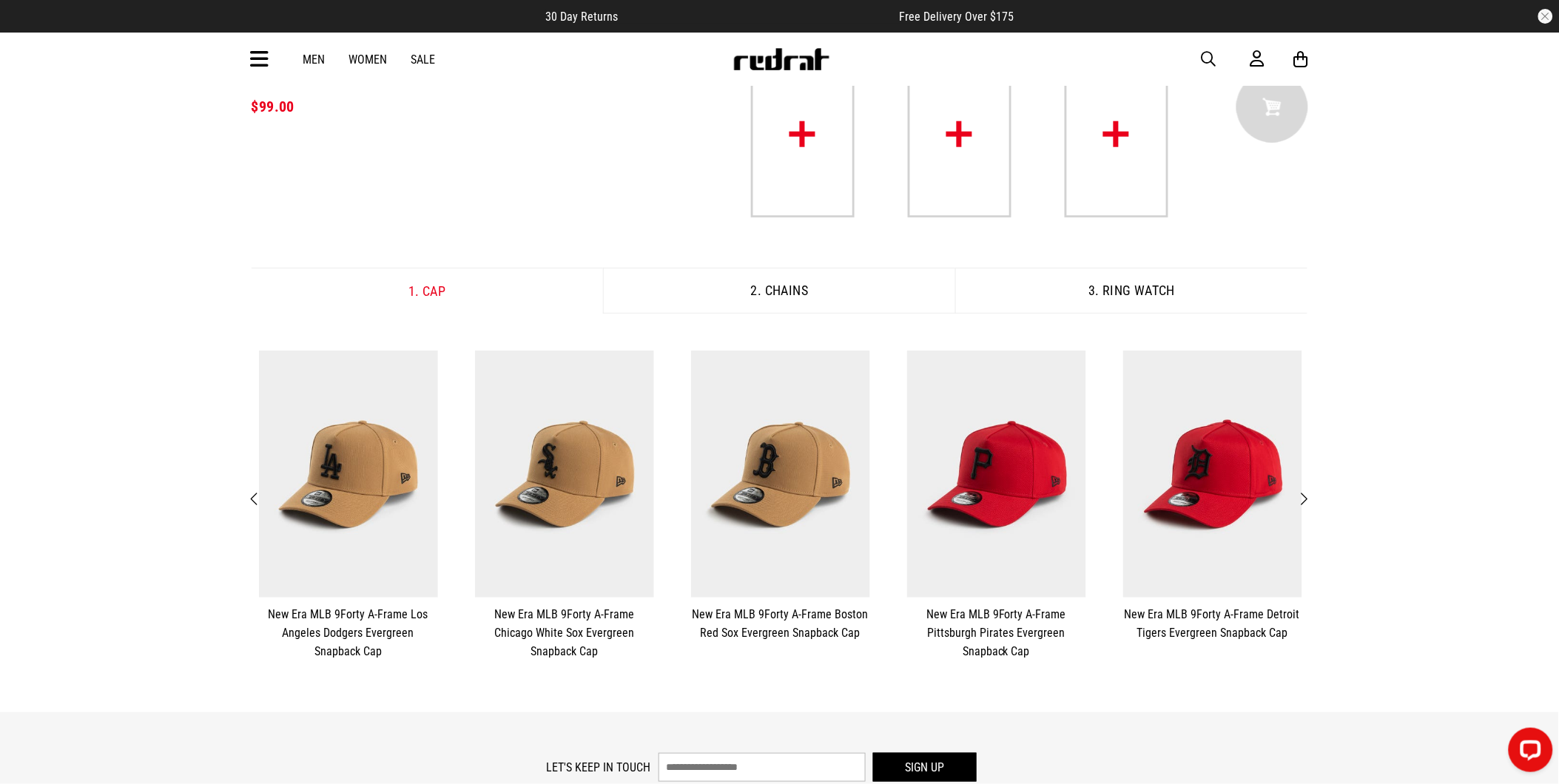
click at [1301, 498] on span "Next" at bounding box center [1304, 499] width 10 height 17
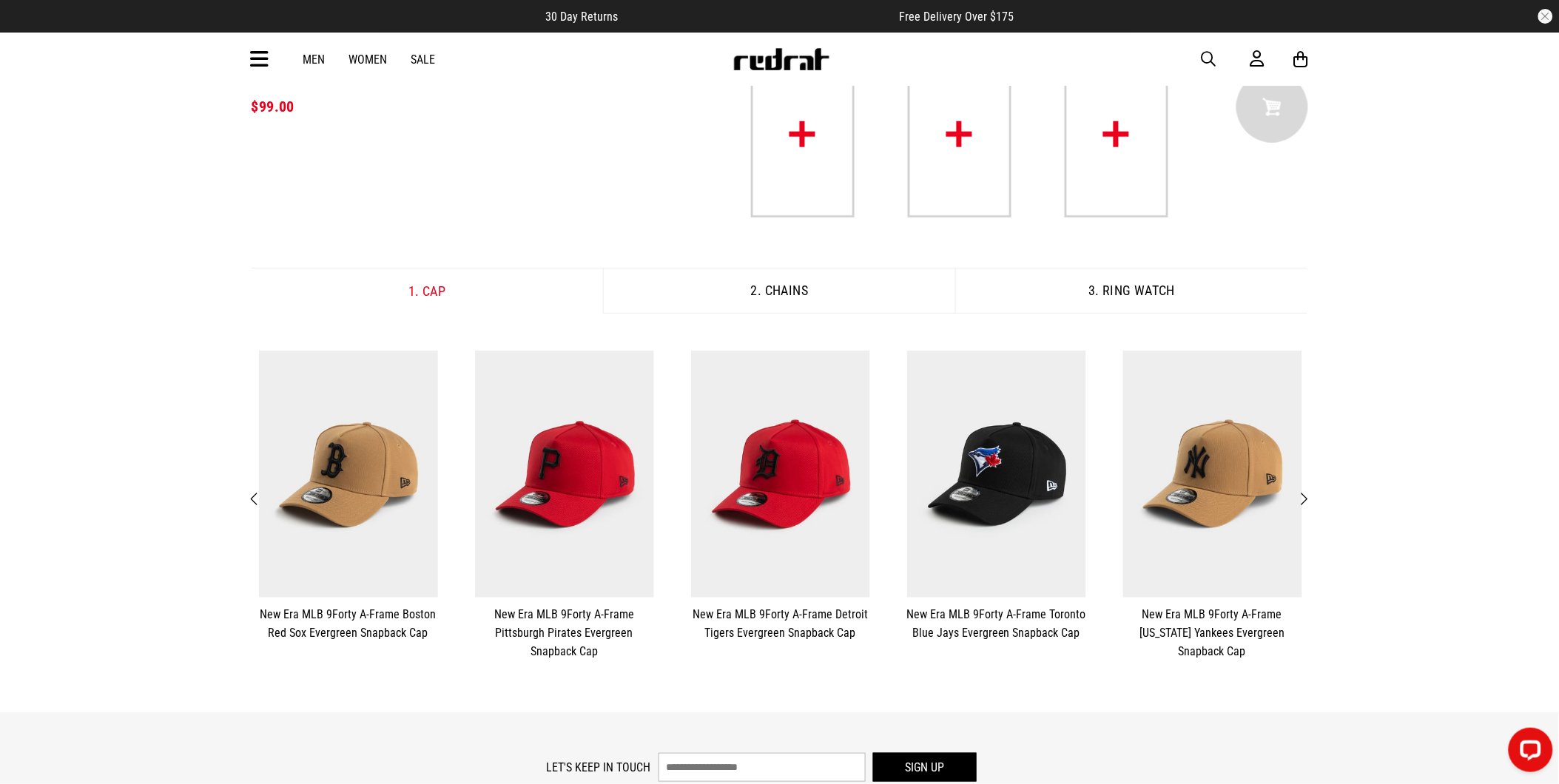
click at [1301, 498] on span "Next" at bounding box center [1304, 499] width 10 height 17
